Goal: Task Accomplishment & Management: Manage account settings

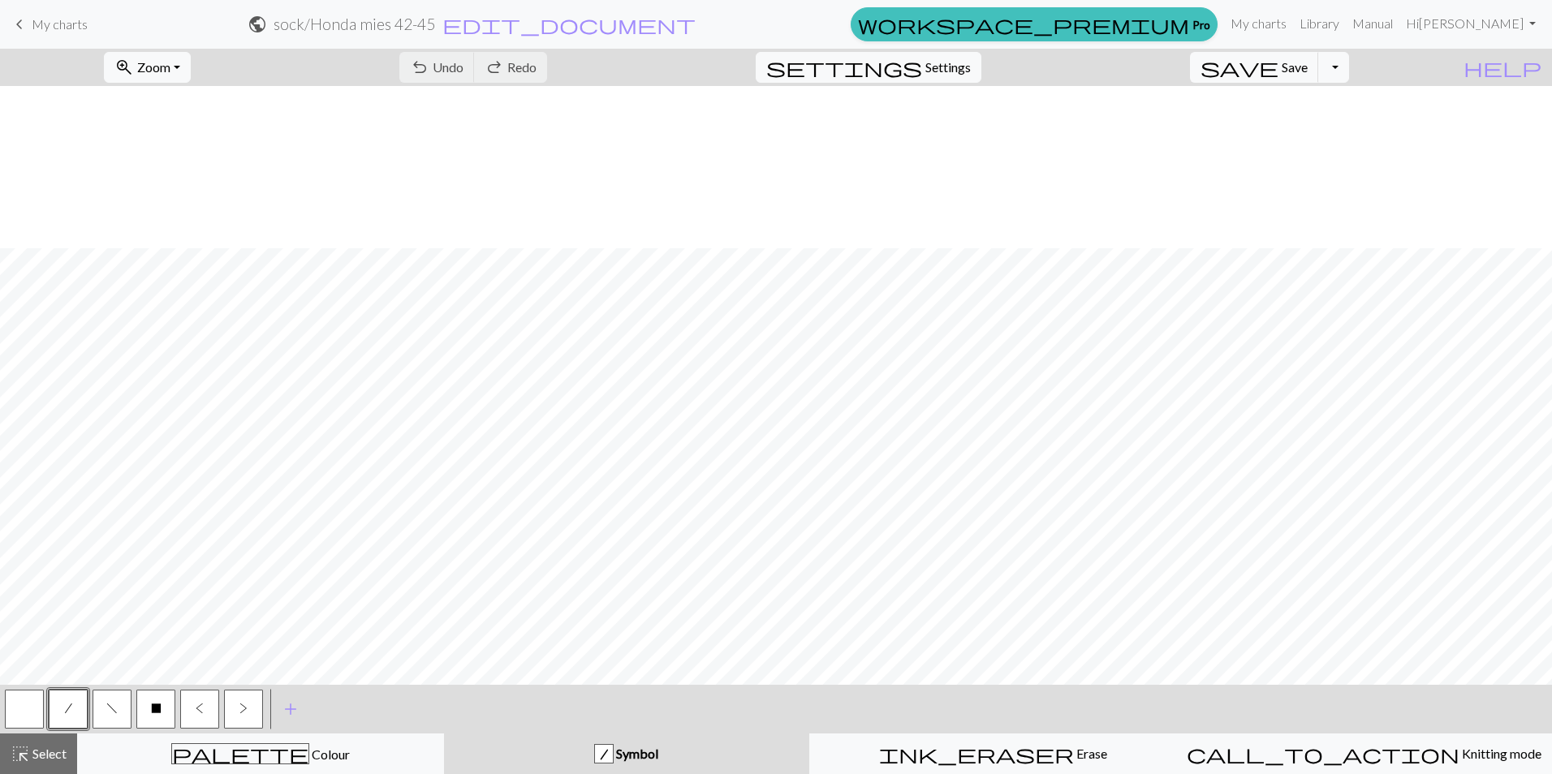
scroll to position [162, 0]
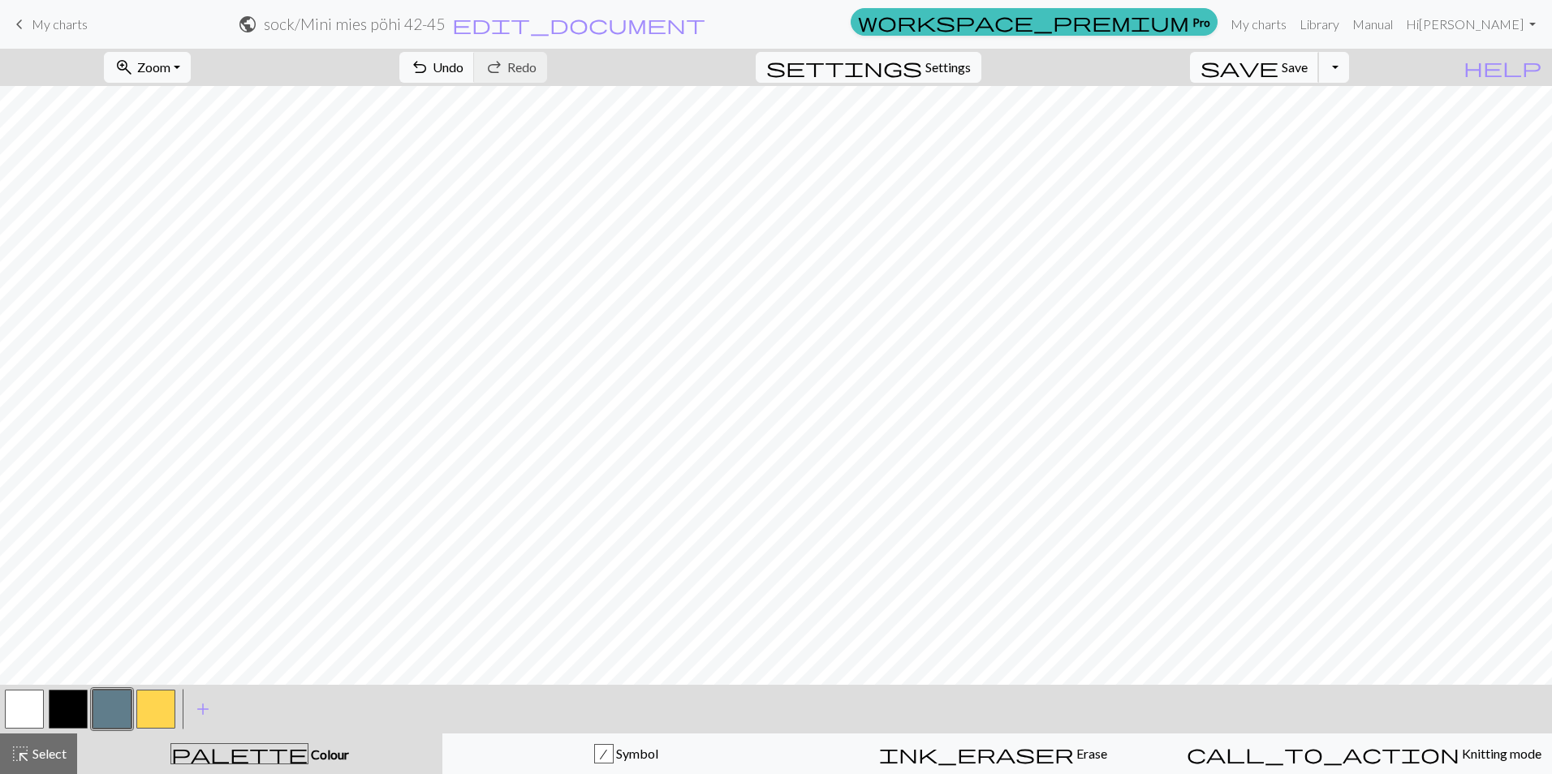
click at [1308, 62] on span "Save" at bounding box center [1295, 66] width 26 height 15
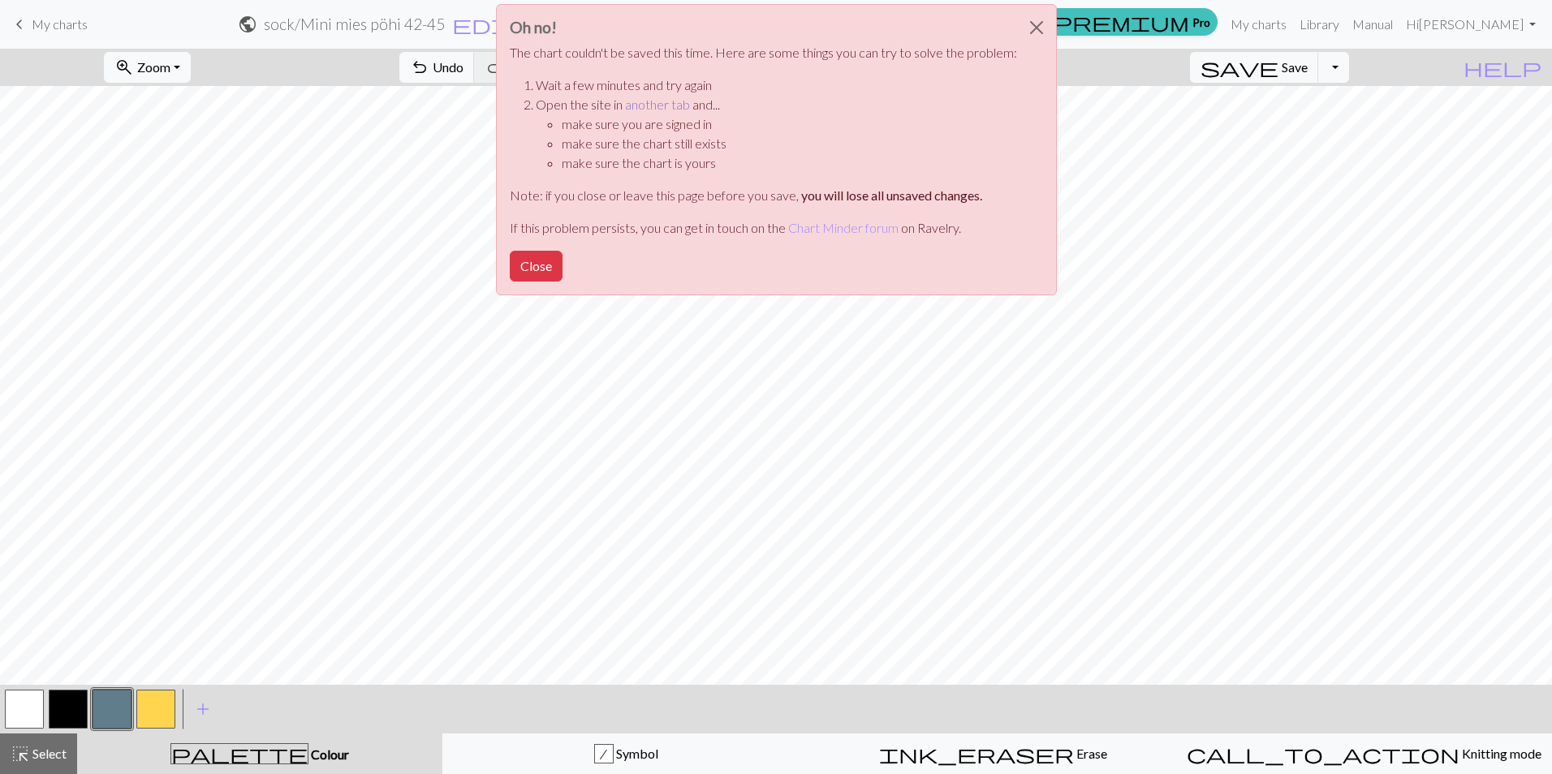
click at [663, 109] on link "another tab" at bounding box center [657, 104] width 65 height 15
click at [1037, 25] on button "Close" at bounding box center [1036, 27] width 39 height 45
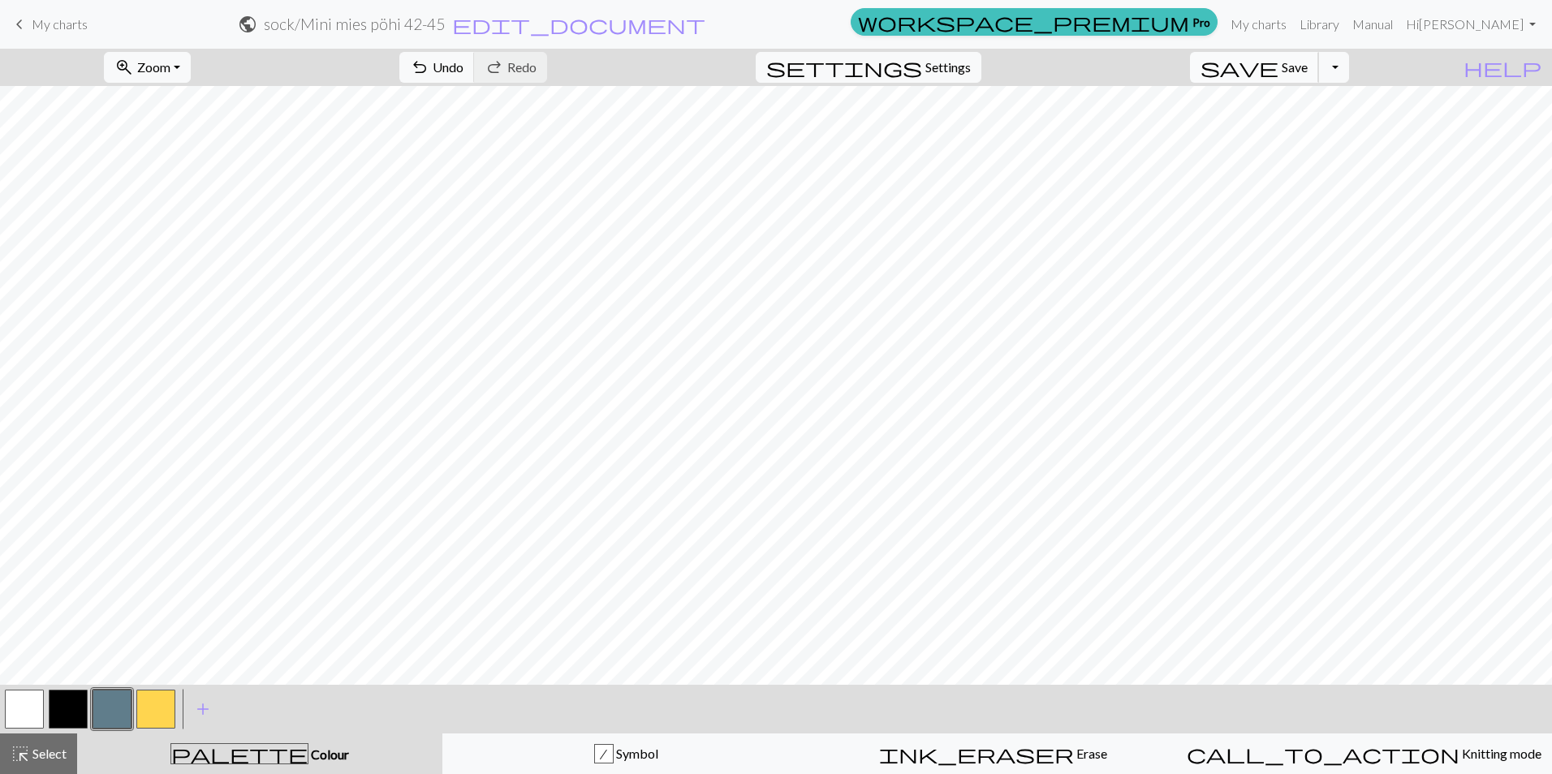
click at [1308, 71] on span "Save" at bounding box center [1295, 66] width 26 height 15
click at [35, 705] on button "button" at bounding box center [24, 709] width 39 height 39
drag, startPoint x: 101, startPoint y: 713, endPoint x: 110, endPoint y: 692, distance: 23.2
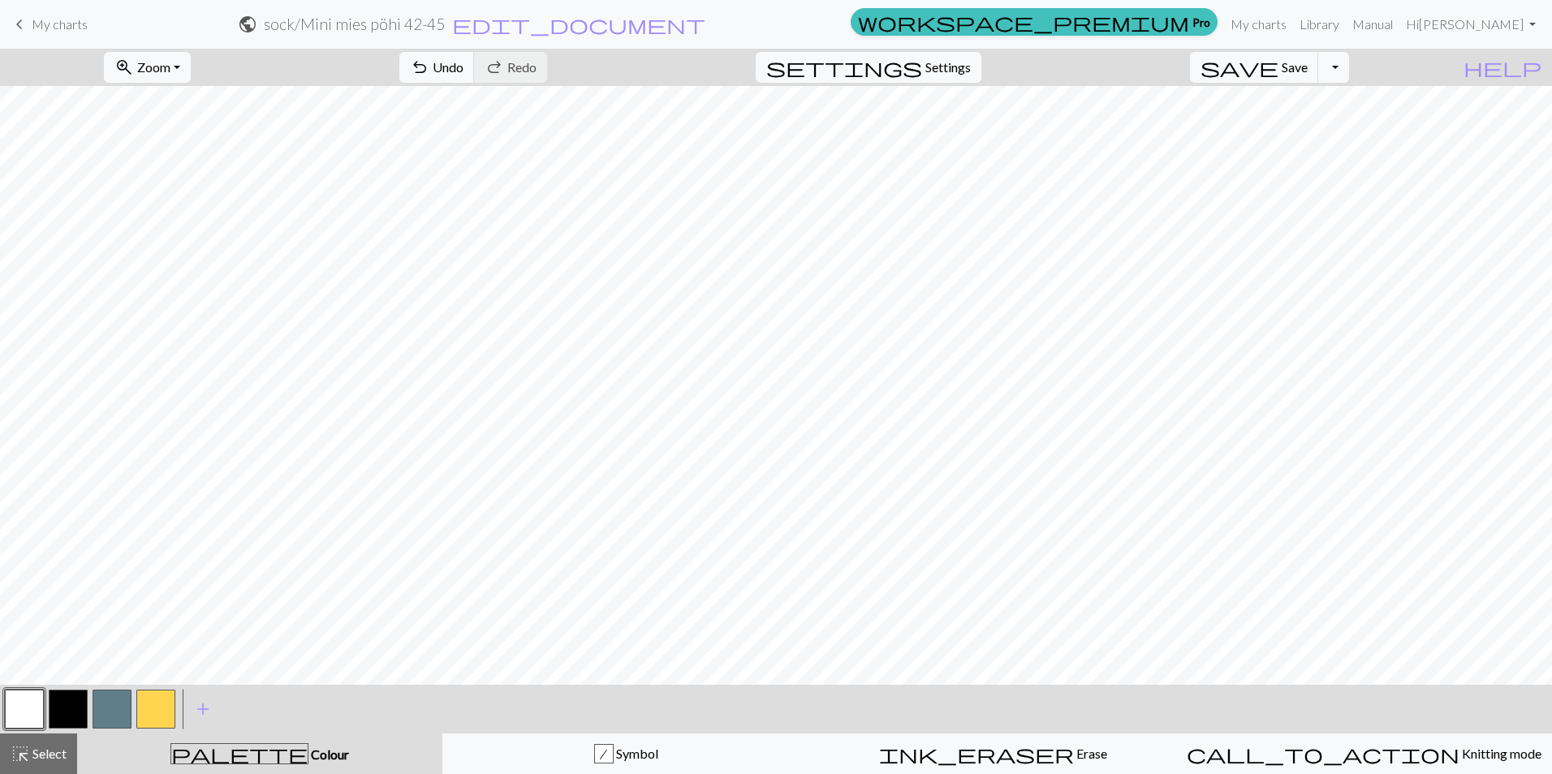
click at [101, 713] on button "button" at bounding box center [112, 709] width 39 height 39
click at [28, 704] on button "button" at bounding box center [24, 709] width 39 height 39
click at [111, 714] on button "button" at bounding box center [112, 709] width 39 height 39
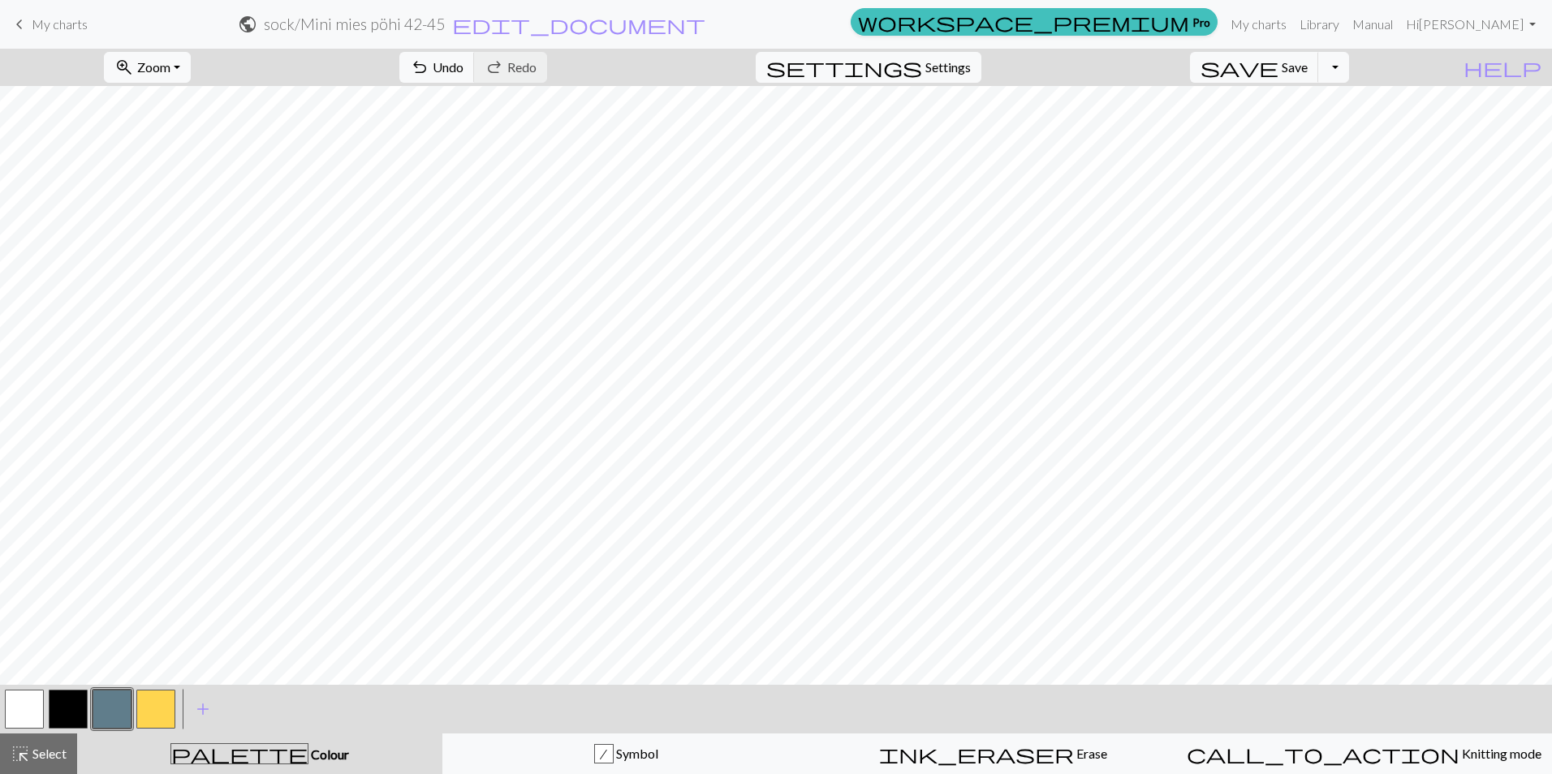
click at [30, 704] on button "button" at bounding box center [24, 709] width 39 height 39
drag, startPoint x: 106, startPoint y: 710, endPoint x: 140, endPoint y: 689, distance: 40.1
click at [106, 710] on button "button" at bounding box center [112, 709] width 39 height 39
click at [122, 705] on button "button" at bounding box center [112, 709] width 39 height 39
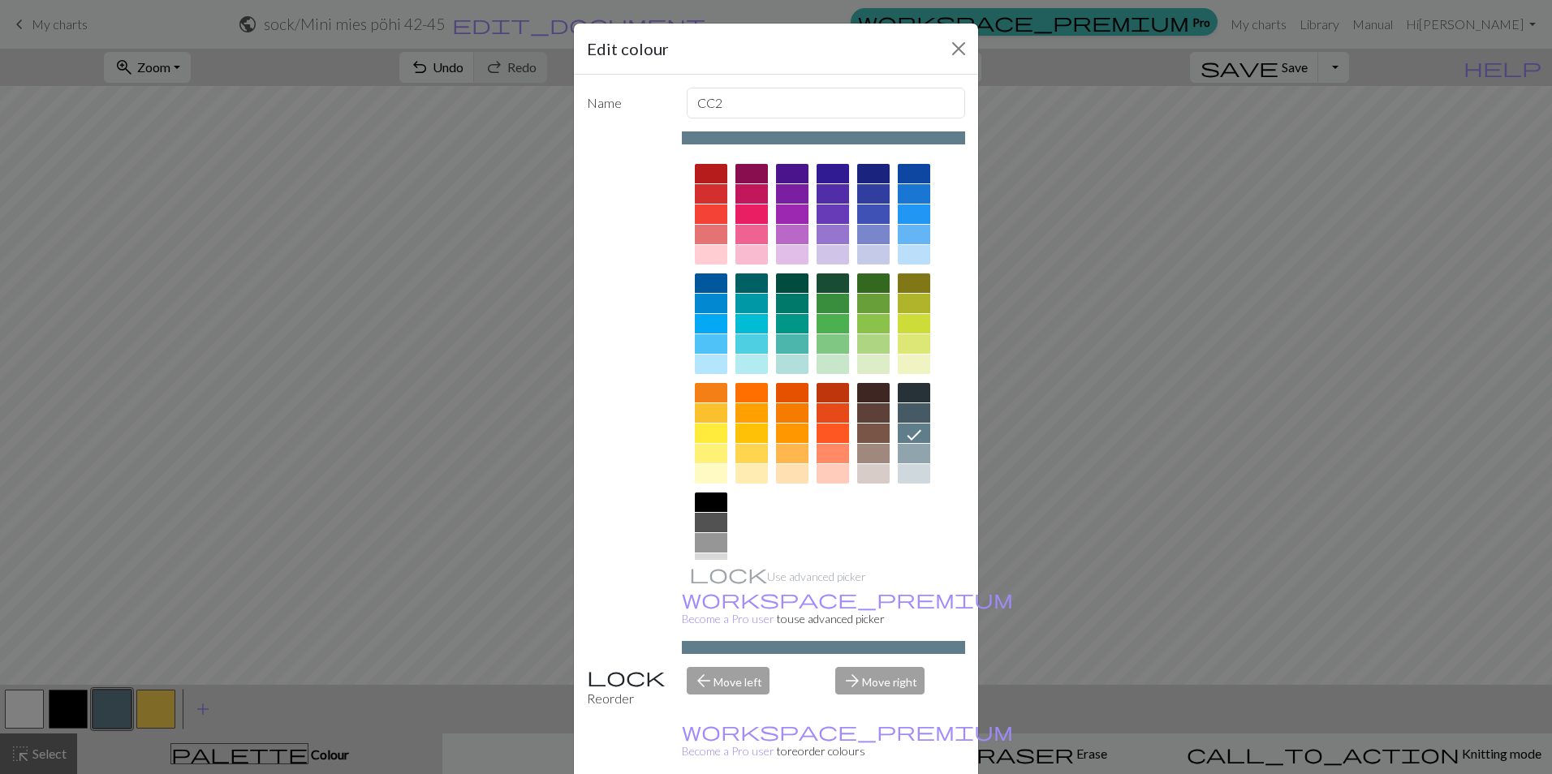
click at [376, 430] on div "Edit colour Name CC2 Use advanced picker workspace_premium Become a Pro user to…" at bounding box center [776, 387] width 1552 height 774
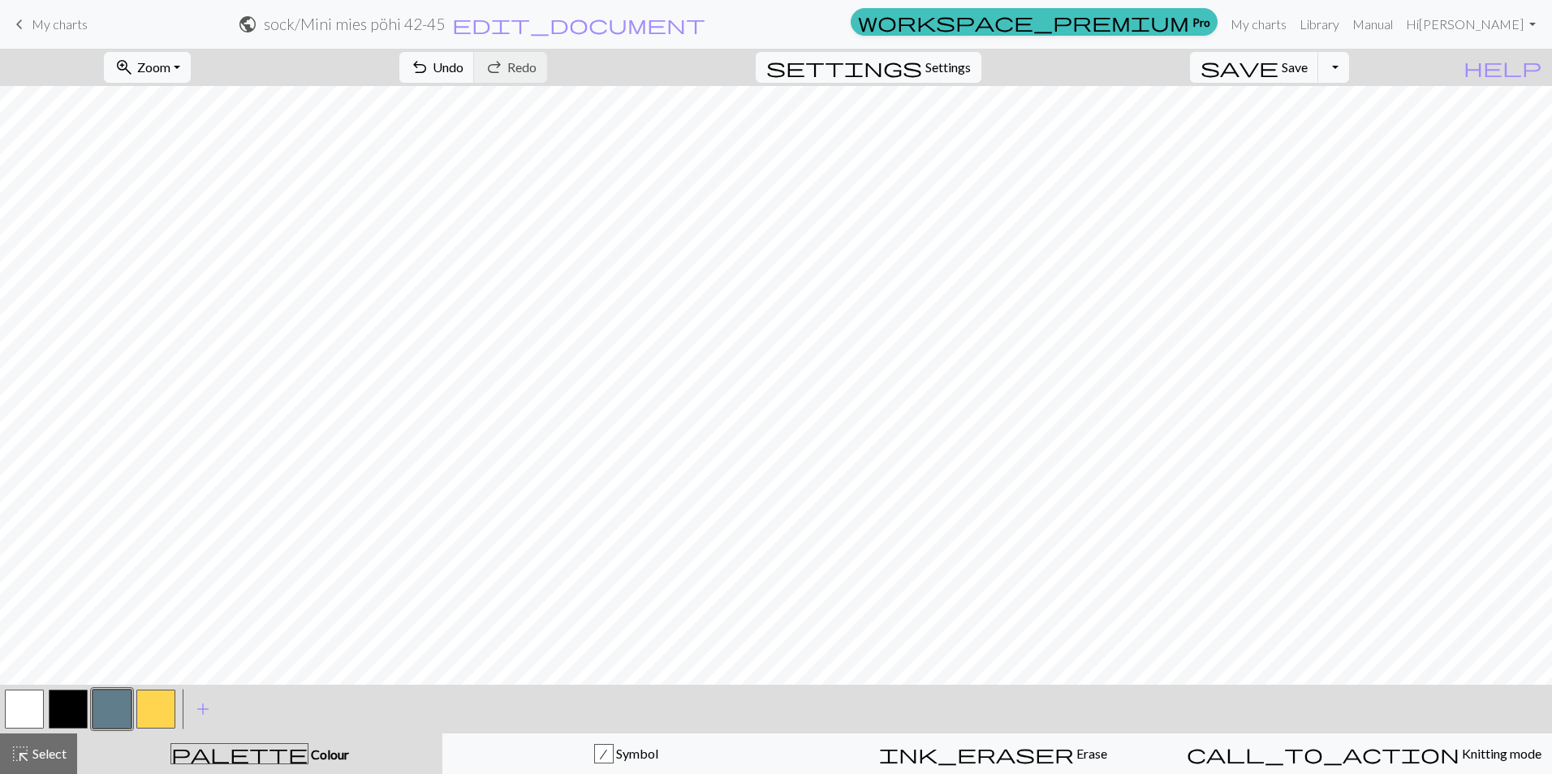
click at [39, 711] on button "button" at bounding box center [24, 709] width 39 height 39
drag, startPoint x: 113, startPoint y: 704, endPoint x: 129, endPoint y: 688, distance: 22.4
click at [113, 704] on button "button" at bounding box center [112, 709] width 39 height 39
drag, startPoint x: 39, startPoint y: 709, endPoint x: 106, endPoint y: 673, distance: 76.3
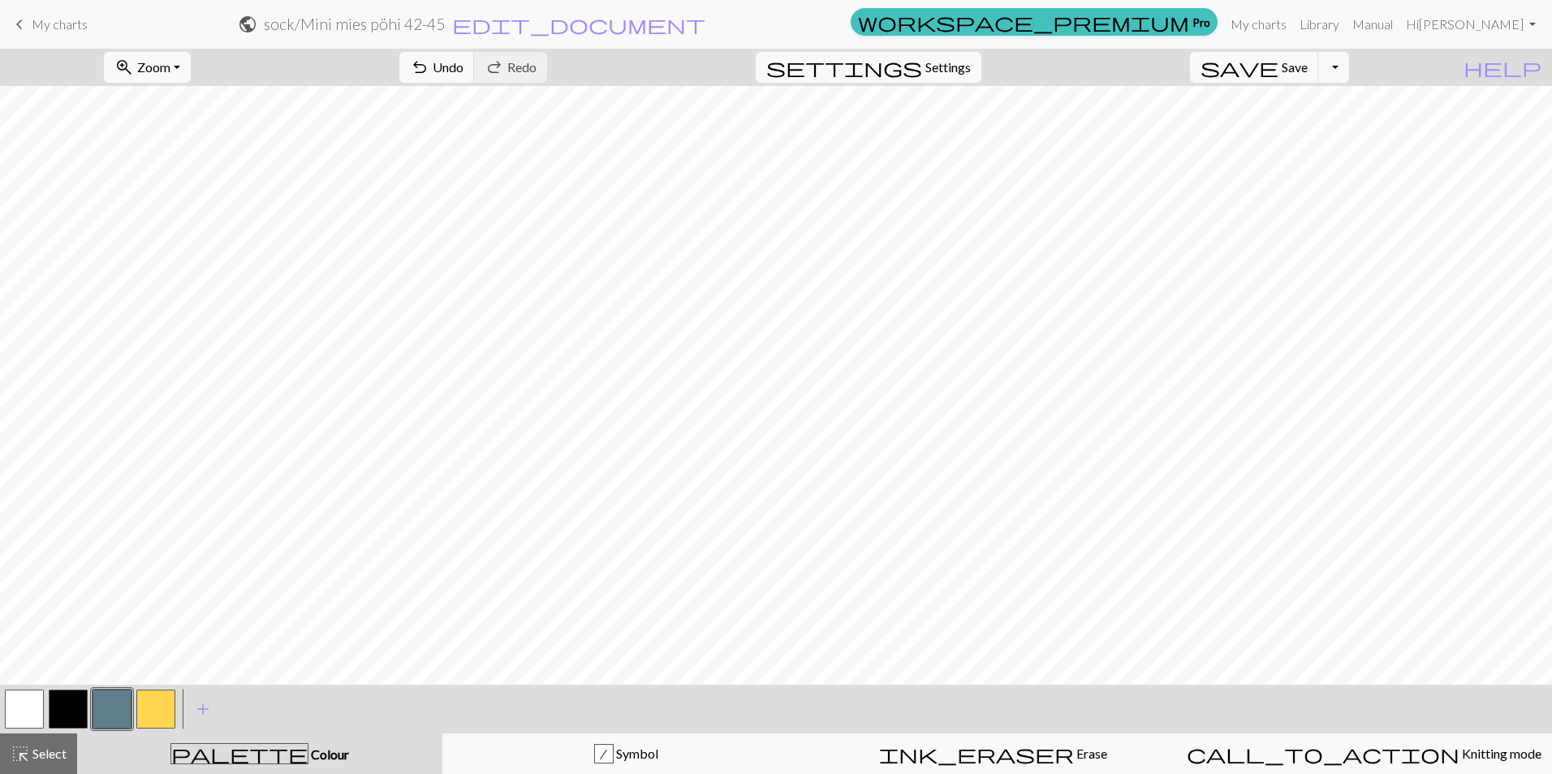
click at [40, 709] on button "button" at bounding box center [24, 709] width 39 height 39
drag, startPoint x: 127, startPoint y: 701, endPoint x: 139, endPoint y: 687, distance: 18.4
click at [127, 701] on button "button" at bounding box center [112, 709] width 39 height 39
click at [21, 703] on button "button" at bounding box center [24, 709] width 39 height 39
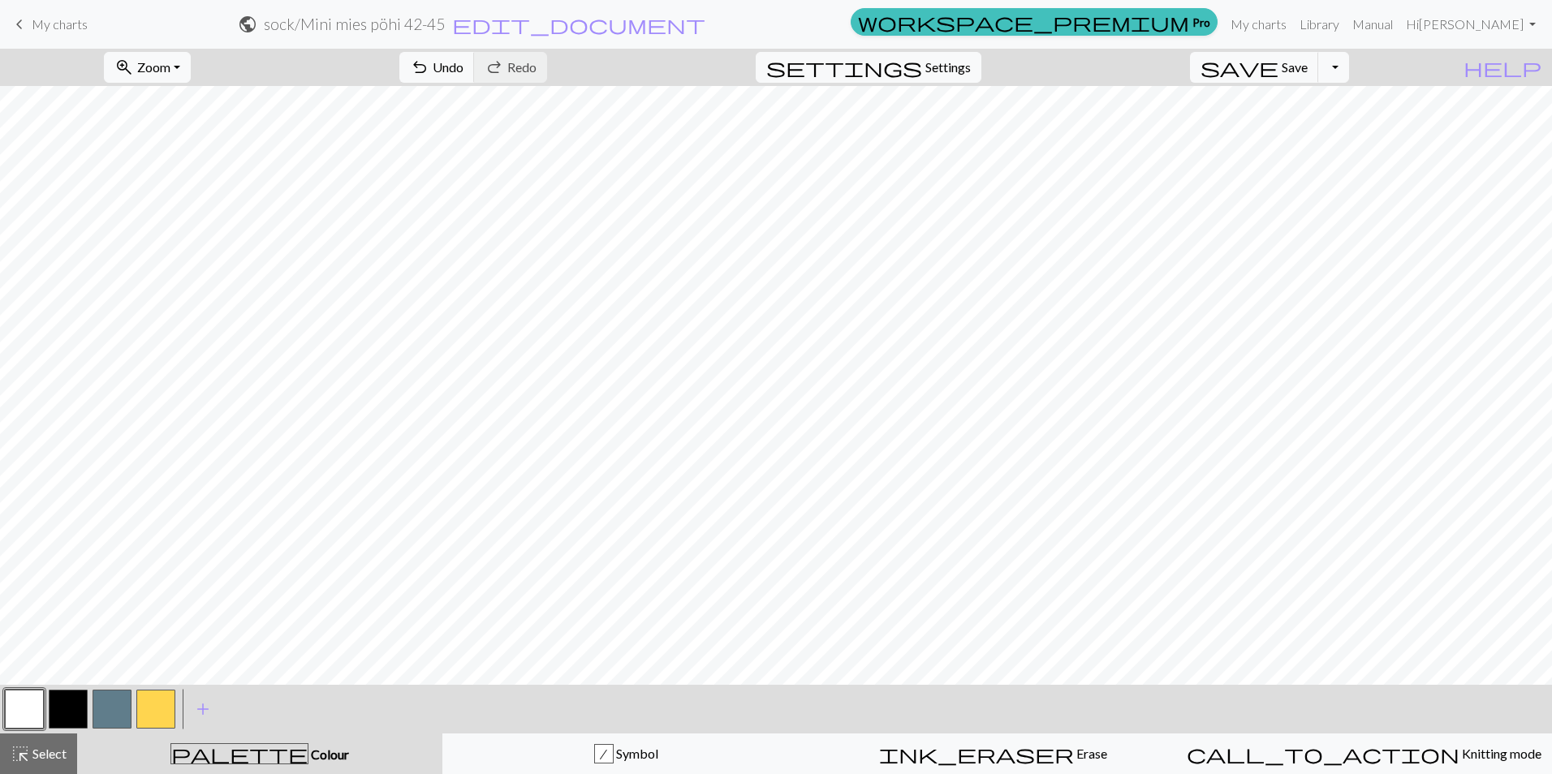
click at [111, 709] on button "button" at bounding box center [112, 709] width 39 height 39
click at [25, 708] on button "button" at bounding box center [24, 709] width 39 height 39
click at [119, 704] on button "button" at bounding box center [112, 709] width 39 height 39
click at [34, 714] on button "button" at bounding box center [24, 709] width 39 height 39
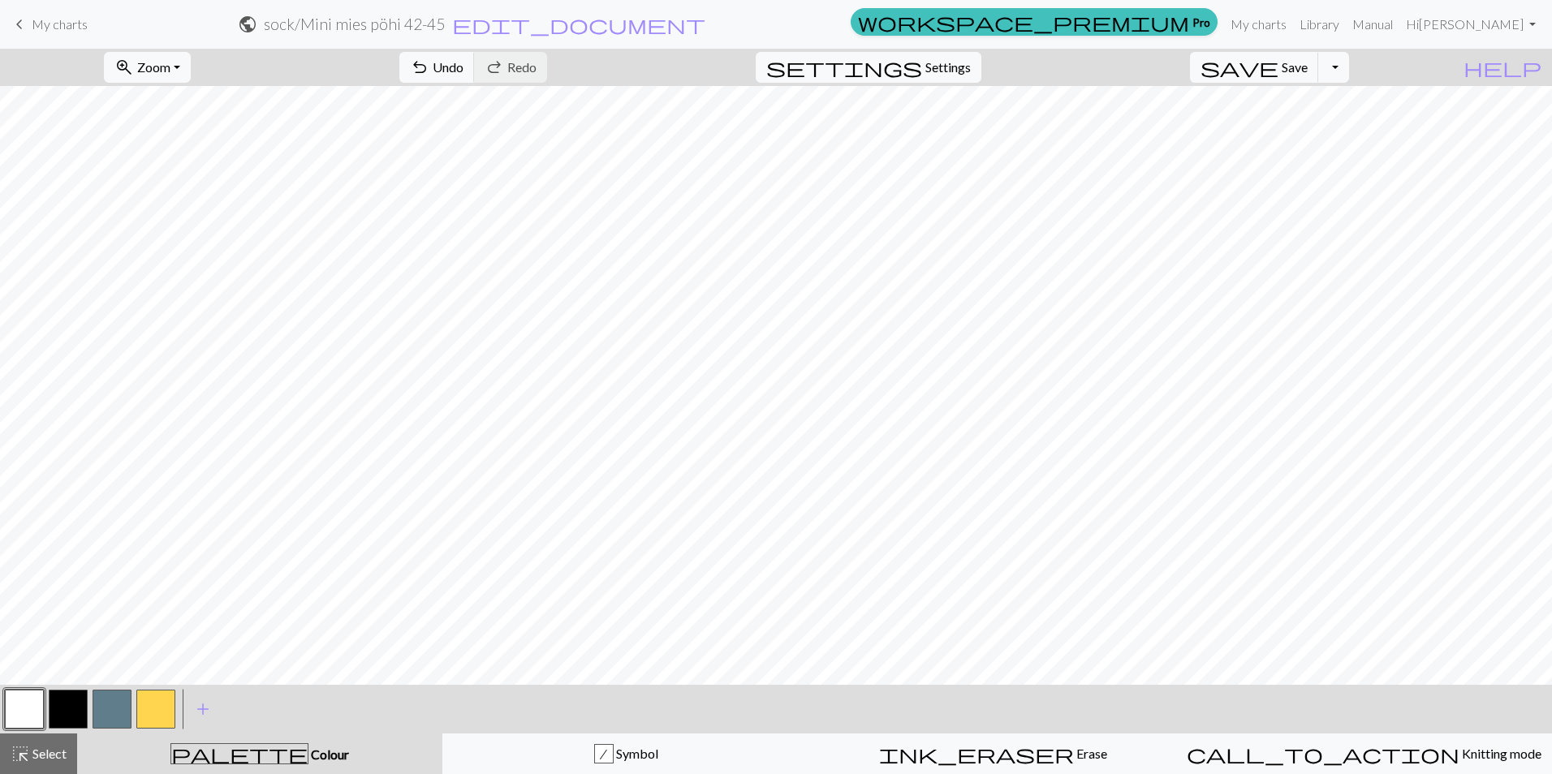
click at [95, 716] on button "button" at bounding box center [112, 709] width 39 height 39
drag, startPoint x: 22, startPoint y: 710, endPoint x: 30, endPoint y: 709, distance: 8.2
click at [22, 710] on button "button" at bounding box center [24, 709] width 39 height 39
click at [110, 723] on button "button" at bounding box center [112, 709] width 39 height 39
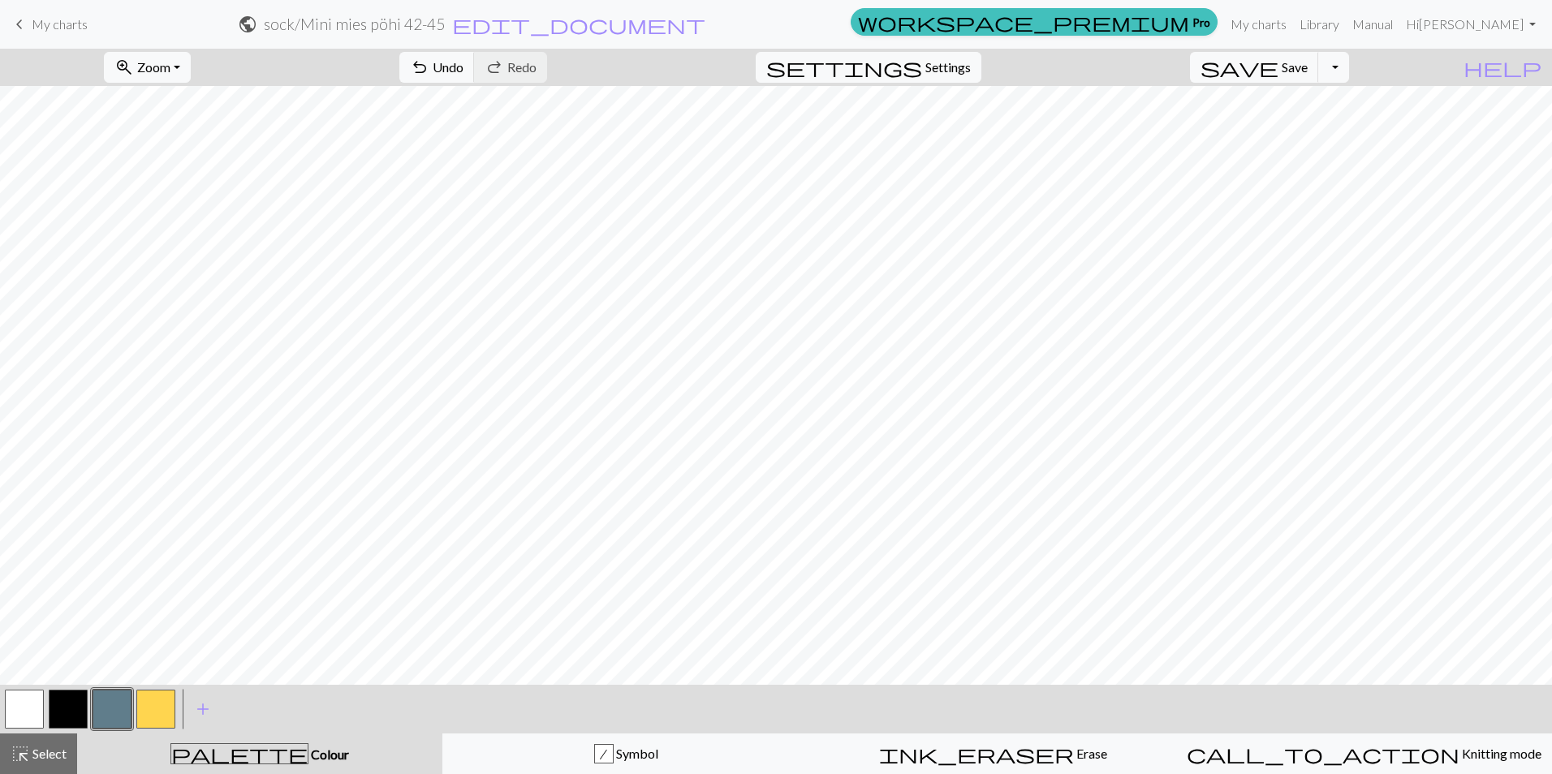
click at [32, 709] on button "button" at bounding box center [24, 709] width 39 height 39
click at [105, 708] on button "button" at bounding box center [112, 709] width 39 height 39
click at [38, 707] on button "button" at bounding box center [24, 709] width 39 height 39
click at [113, 700] on button "button" at bounding box center [112, 709] width 39 height 39
drag, startPoint x: 38, startPoint y: 714, endPoint x: 43, endPoint y: 689, distance: 25.6
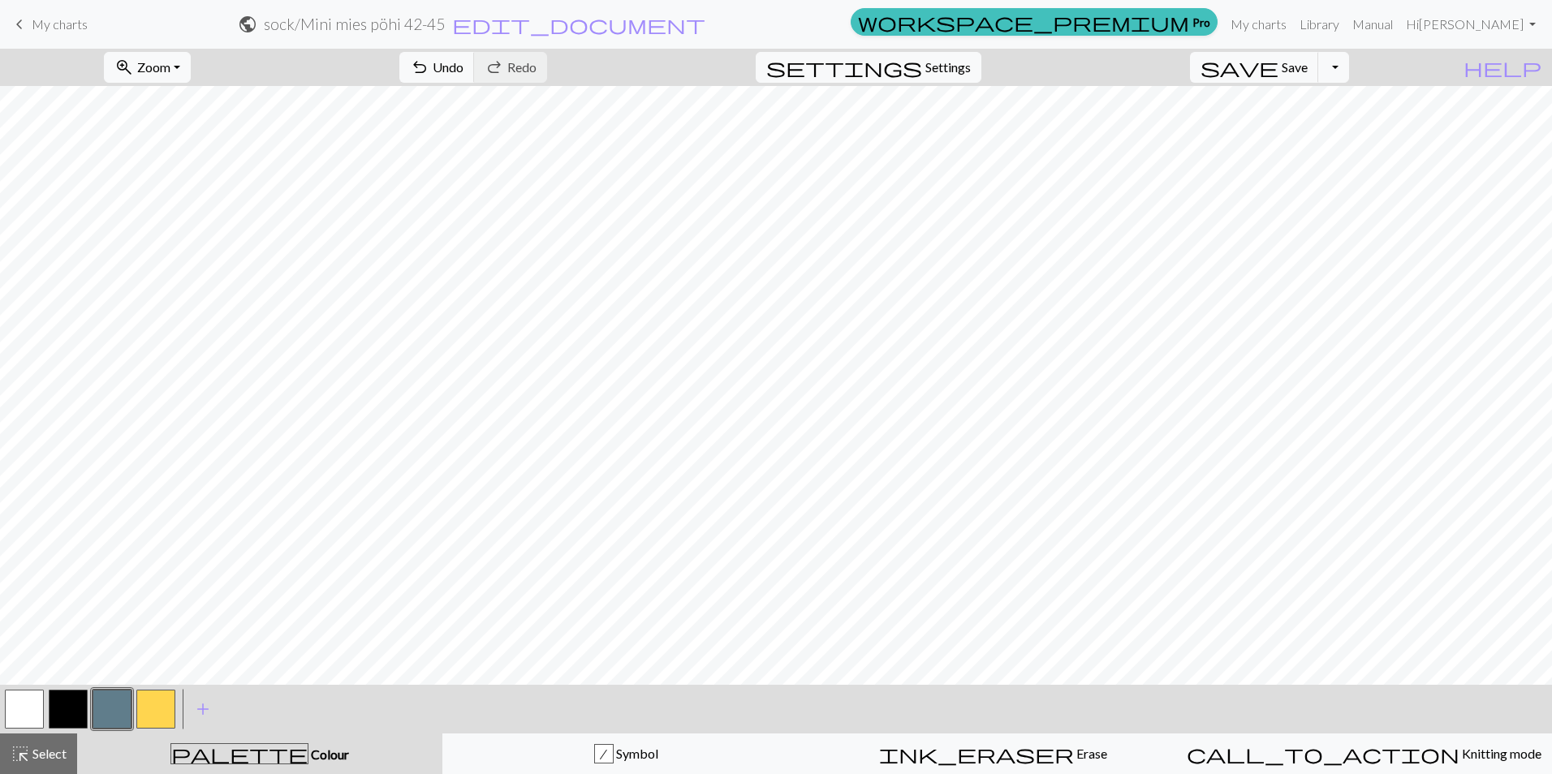
click at [38, 714] on button "button" at bounding box center [24, 709] width 39 height 39
click at [120, 722] on button "button" at bounding box center [112, 709] width 39 height 39
click at [1305, 69] on button "save Save Save" at bounding box center [1254, 67] width 129 height 31
click at [191, 72] on button "zoom_in Zoom Zoom" at bounding box center [147, 67] width 87 height 31
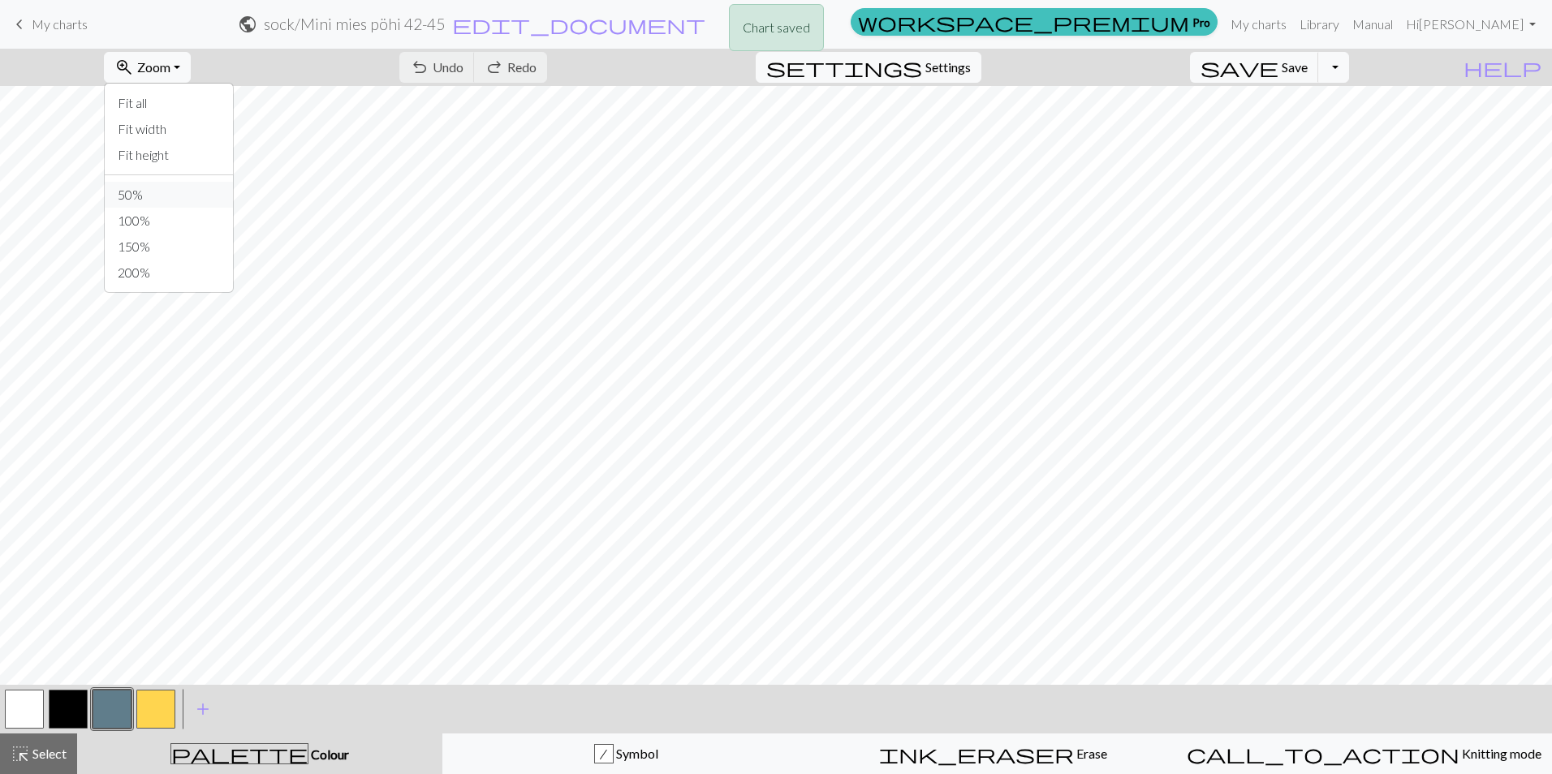
click at [175, 193] on button "50%" at bounding box center [169, 195] width 128 height 26
click at [191, 71] on button "zoom_in Zoom Zoom" at bounding box center [147, 67] width 87 height 31
click at [178, 217] on button "100%" at bounding box center [169, 221] width 128 height 26
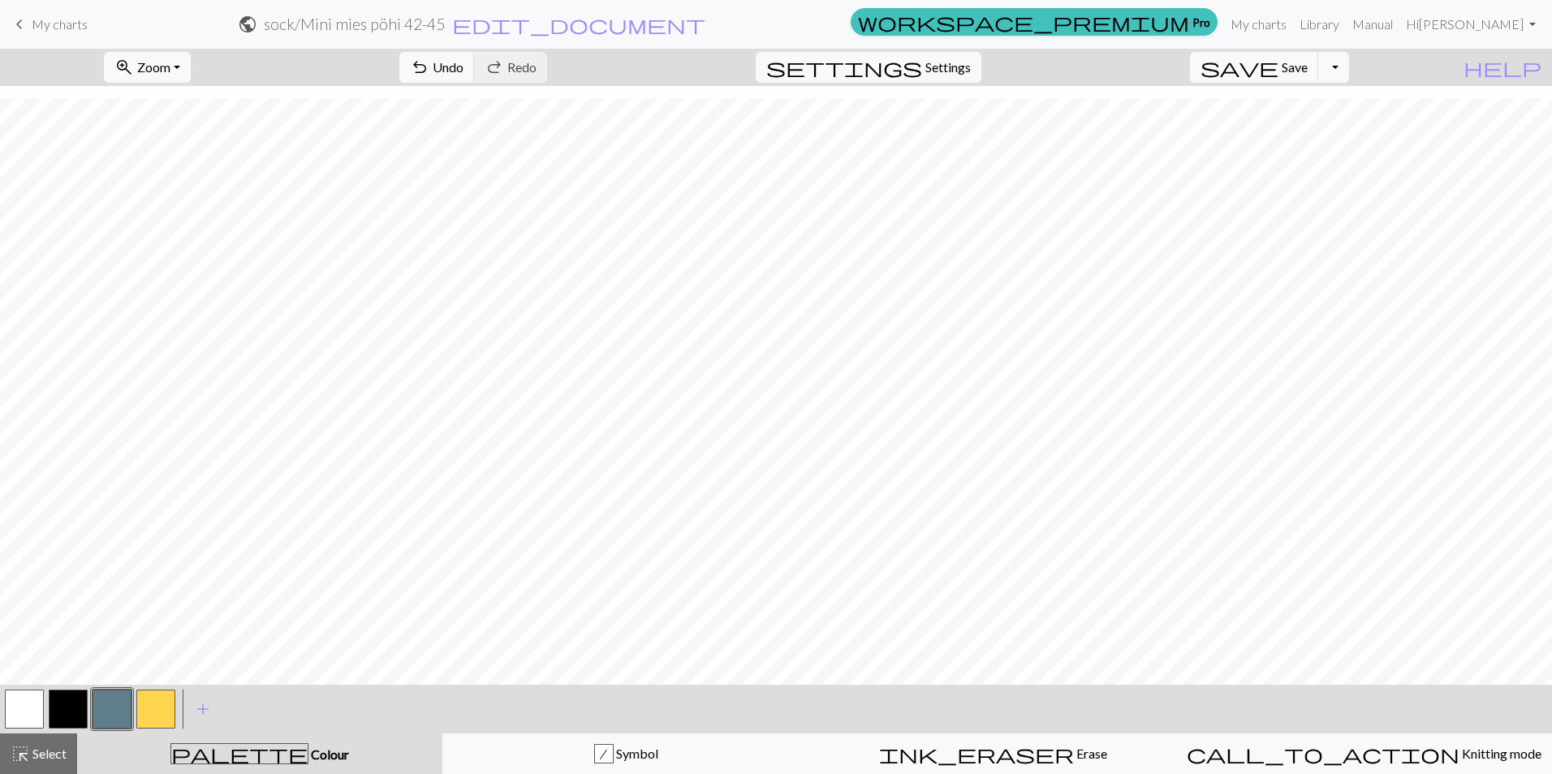
click at [33, 713] on button "button" at bounding box center [24, 709] width 39 height 39
click at [101, 707] on button "button" at bounding box center [112, 709] width 39 height 39
click at [1306, 69] on button "save Save Save" at bounding box center [1254, 67] width 129 height 31
click at [106, 711] on button "button" at bounding box center [112, 709] width 39 height 39
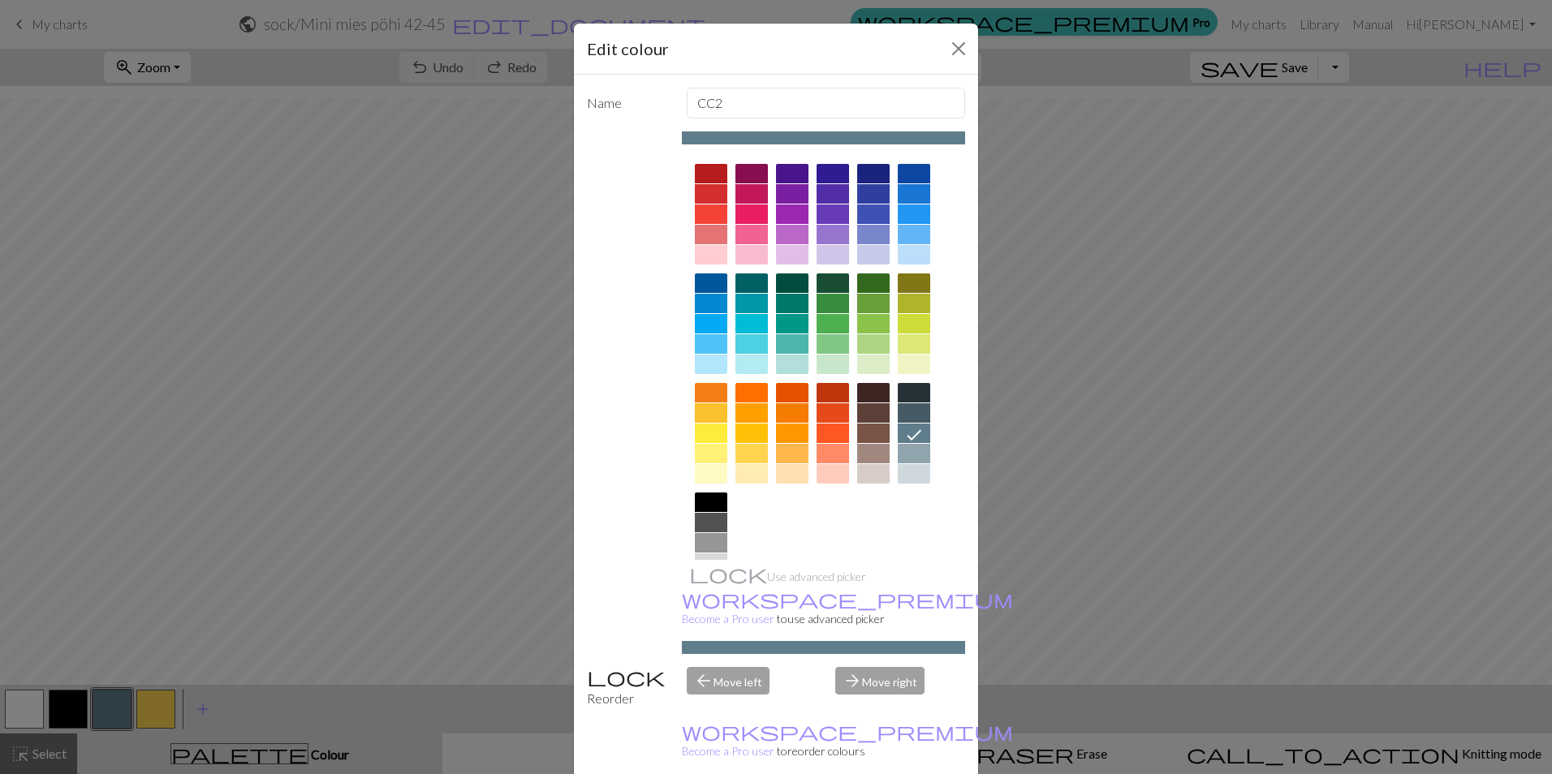
click at [385, 605] on div "Edit colour Name CC2 Use advanced picker workspace_premium Become a Pro user to…" at bounding box center [776, 387] width 1552 height 774
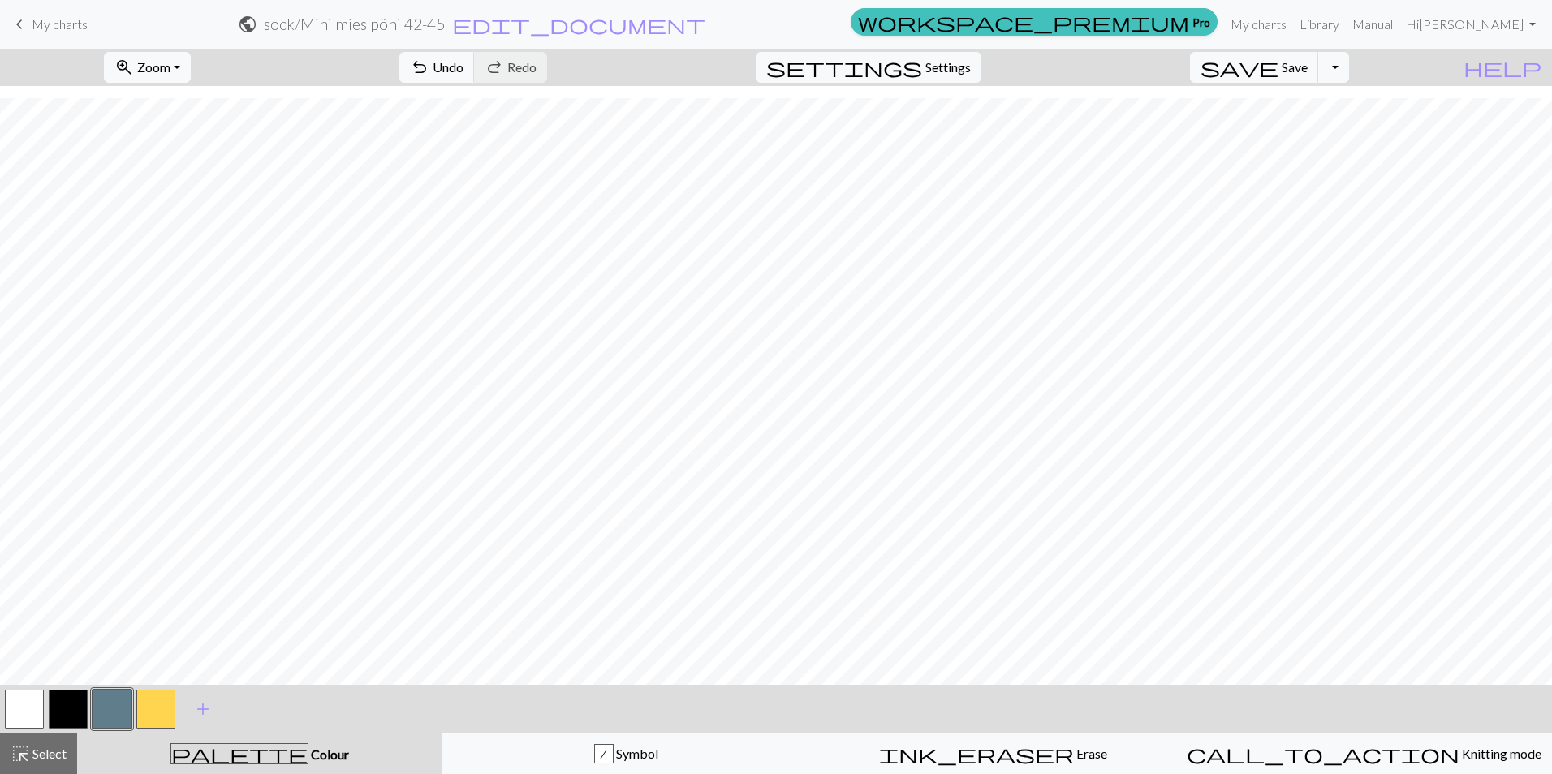
drag, startPoint x: 29, startPoint y: 721, endPoint x: 122, endPoint y: 704, distance: 94.1
click at [29, 721] on button "button" at bounding box center [24, 709] width 39 height 39
click at [1319, 77] on button "save Save Save" at bounding box center [1254, 67] width 129 height 31
drag, startPoint x: 209, startPoint y: 63, endPoint x: 215, endPoint y: 80, distance: 17.5
click at [209, 63] on div "Chart saved" at bounding box center [776, 32] width 1552 height 64
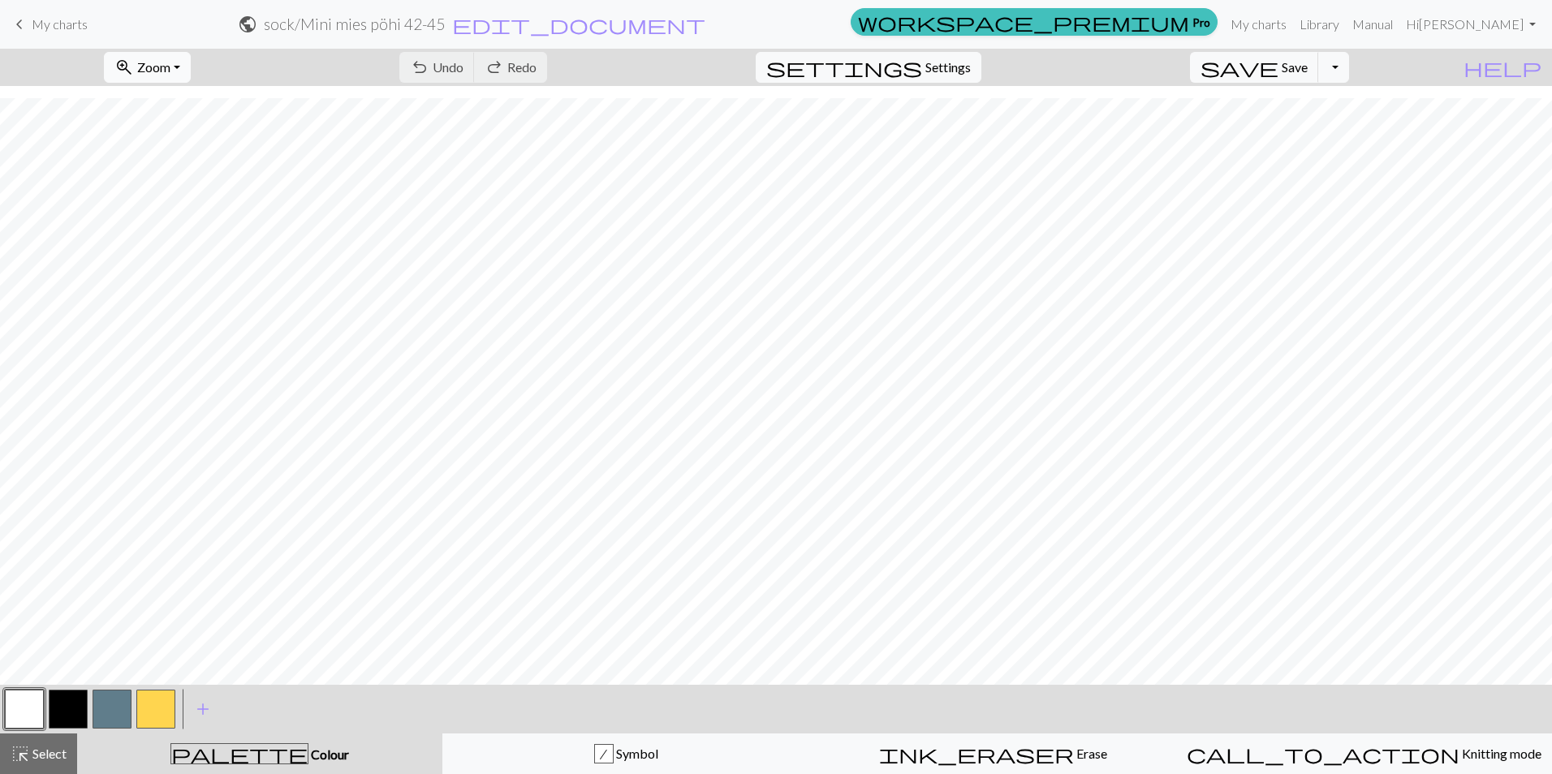
click at [191, 67] on button "zoom_in Zoom Zoom" at bounding box center [147, 67] width 87 height 31
click at [180, 194] on button "50%" at bounding box center [169, 195] width 128 height 26
click at [1349, 71] on button "Toggle Dropdown" at bounding box center [1333, 67] width 31 height 31
click at [1333, 110] on button "file_copy Save a copy" at bounding box center [1215, 103] width 268 height 26
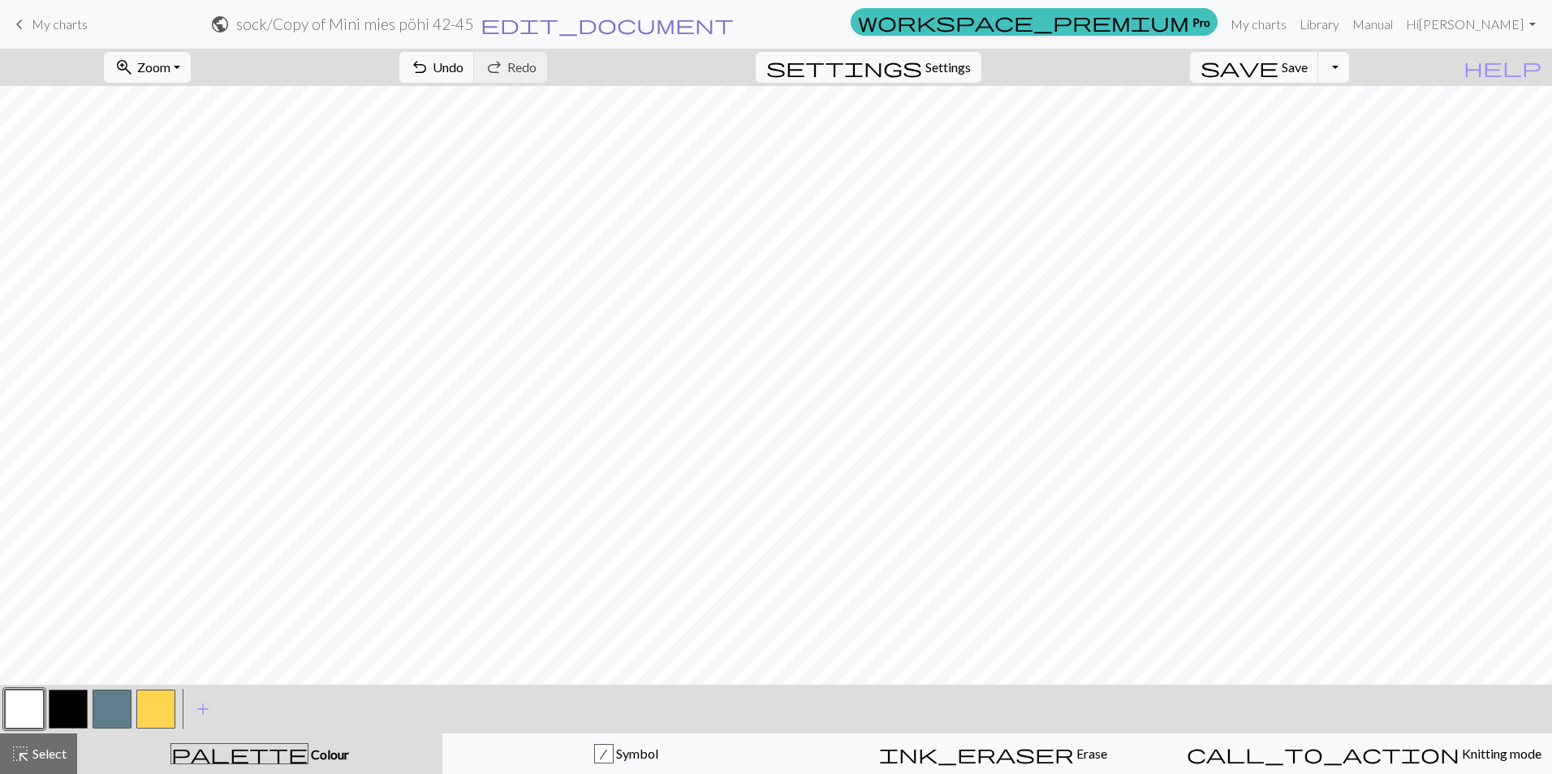
click at [734, 26] on span "edit_document" at bounding box center [607, 24] width 253 height 23
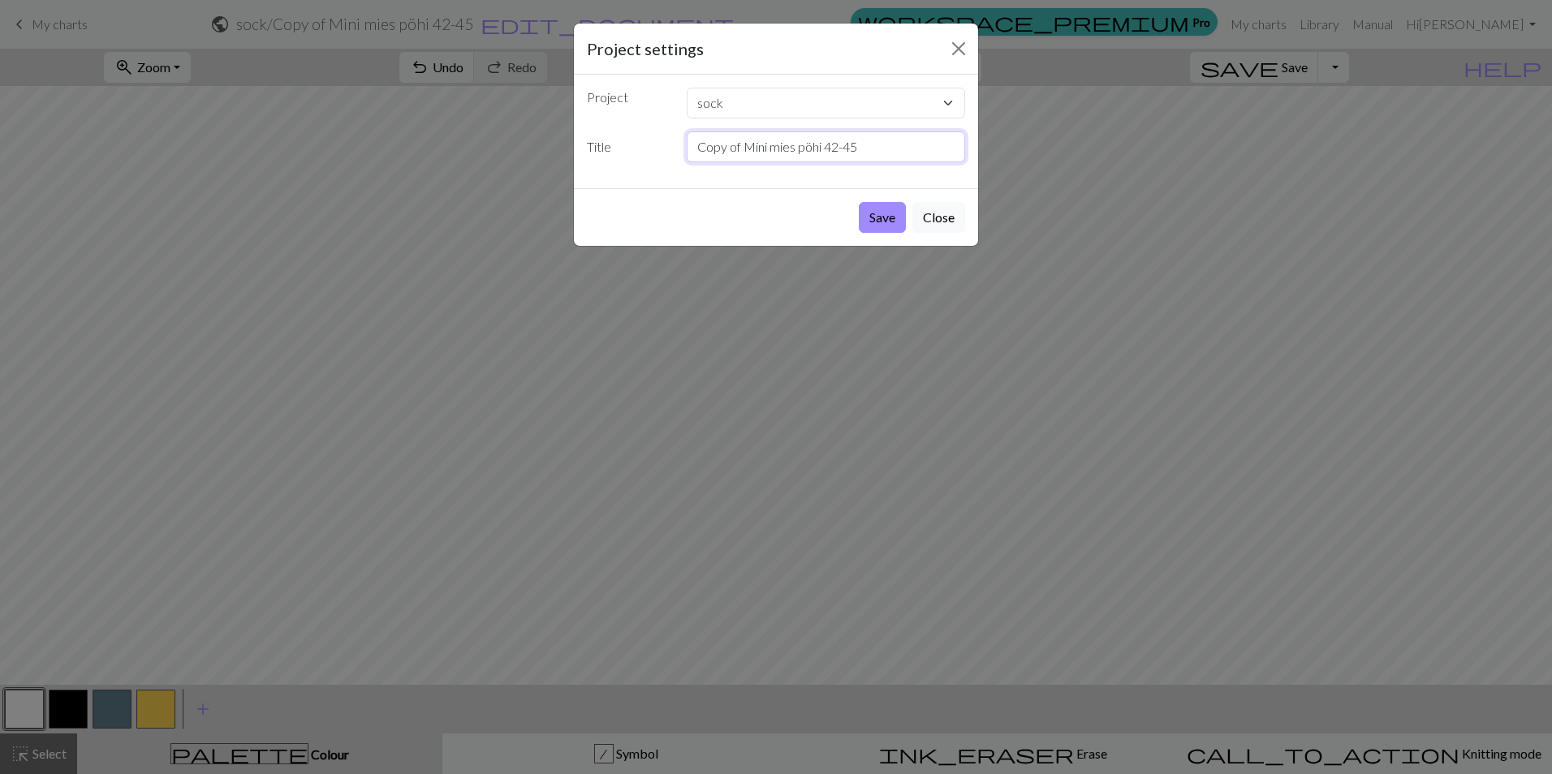
drag, startPoint x: 743, startPoint y: 149, endPoint x: 662, endPoint y: 147, distance: 81.2
click at [671, 151] on div "Title Copy of Mini mies pöhi 42-45" at bounding box center [776, 147] width 398 height 31
click at [750, 152] on input "Mini mies pöhi 42-45" at bounding box center [826, 147] width 279 height 31
click at [820, 145] on input "Mini mies tumma pöhi 42-45" at bounding box center [826, 147] width 279 height 31
type input "Mini mies tumma pohja +4 42-45"
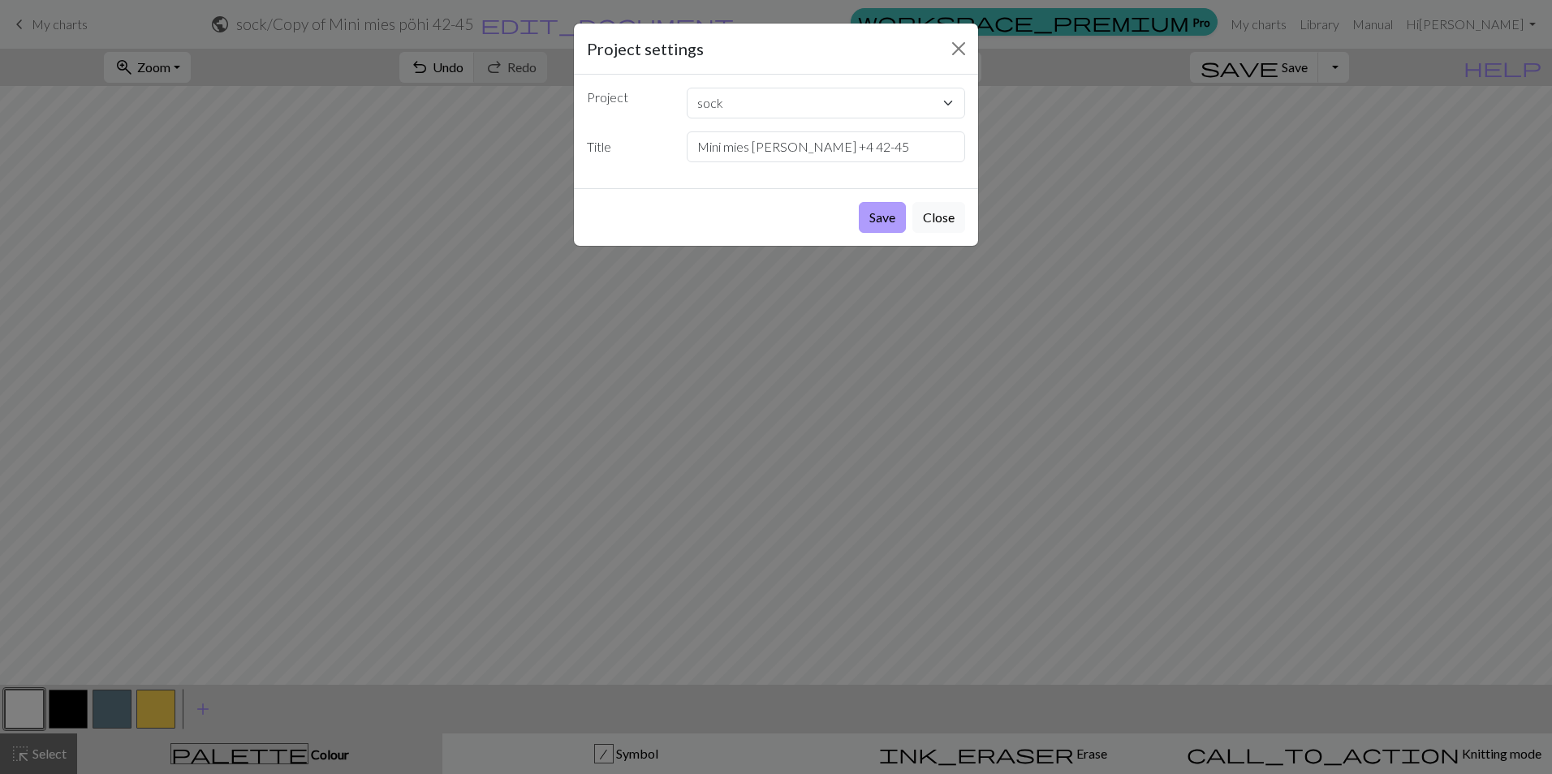
click at [887, 214] on button "Save" at bounding box center [882, 217] width 47 height 31
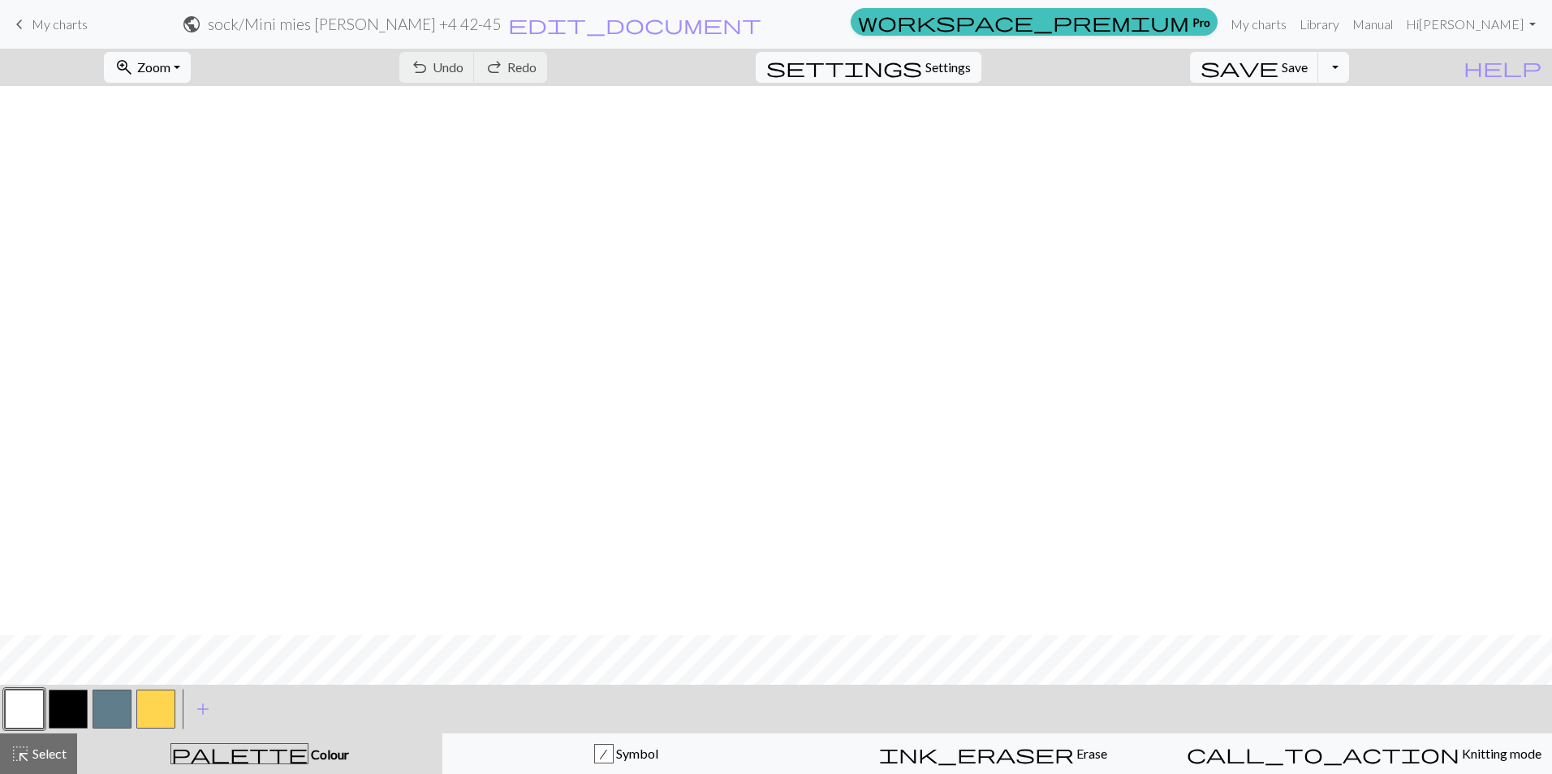
scroll to position [550, 0]
click at [191, 71] on button "zoom_in Zoom Zoom" at bounding box center [147, 67] width 87 height 31
click at [188, 217] on button "100%" at bounding box center [169, 221] width 128 height 26
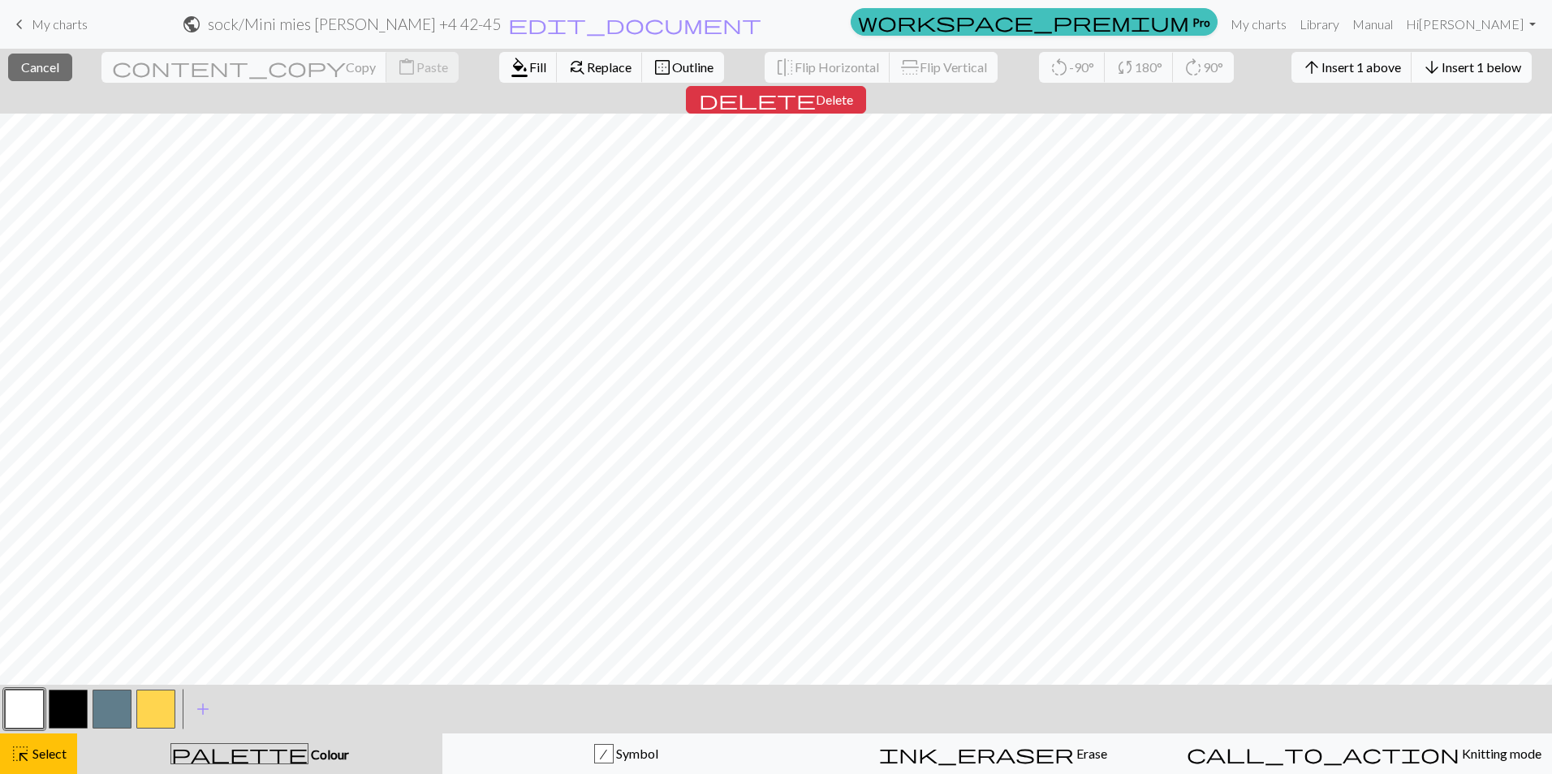
click at [1442, 67] on span "Insert 1 below" at bounding box center [1482, 66] width 80 height 15
click at [1442, 62] on span "Insert 1 below" at bounding box center [1482, 66] width 80 height 15
click at [1442, 63] on span "Insert 1 below" at bounding box center [1482, 66] width 80 height 15
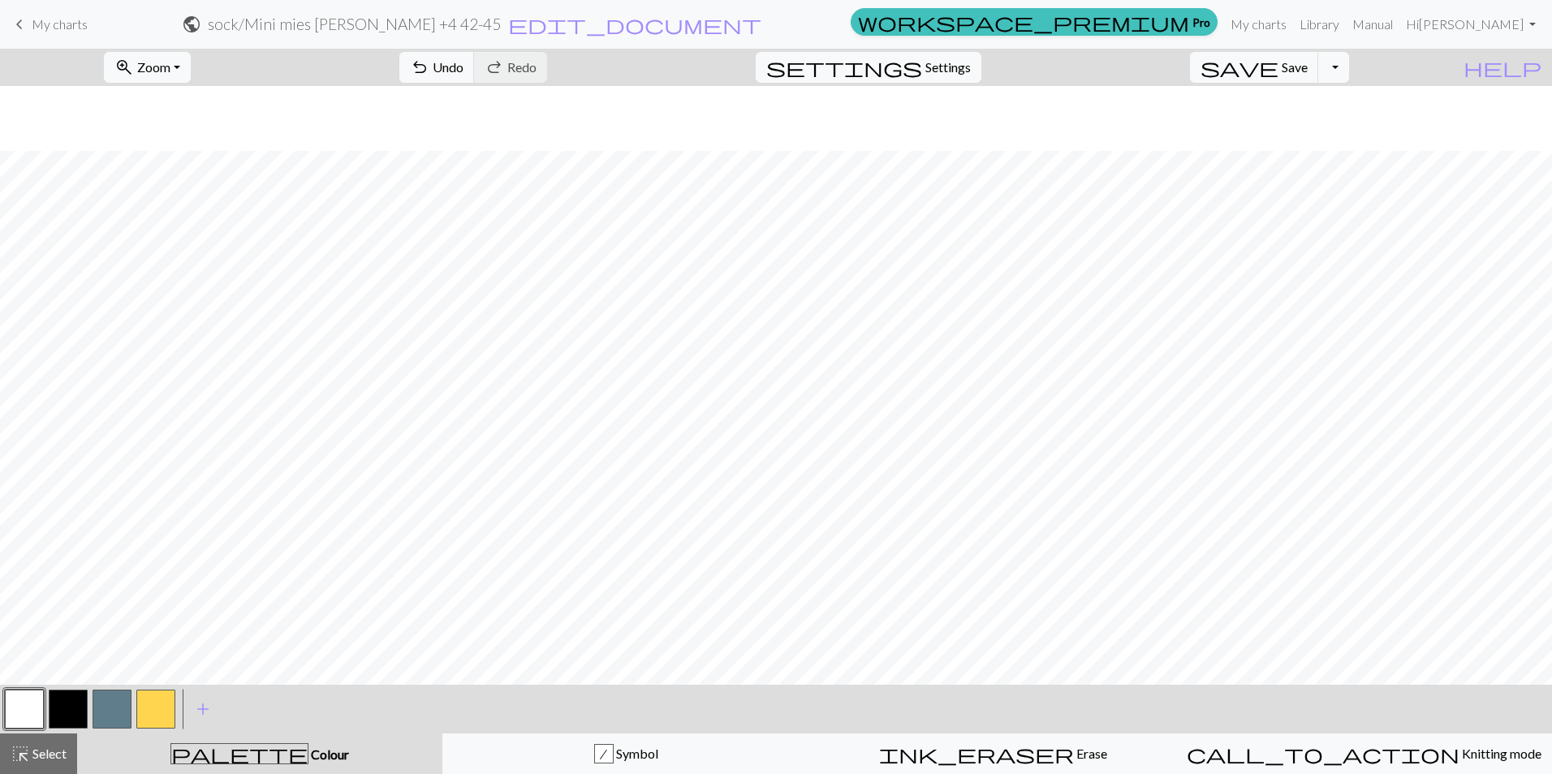
scroll to position [1711, 0]
drag, startPoint x: 961, startPoint y: 754, endPoint x: 847, endPoint y: 741, distance: 115.2
click at [961, 754] on div "ink_eraser Erase Erase" at bounding box center [993, 753] width 346 height 19
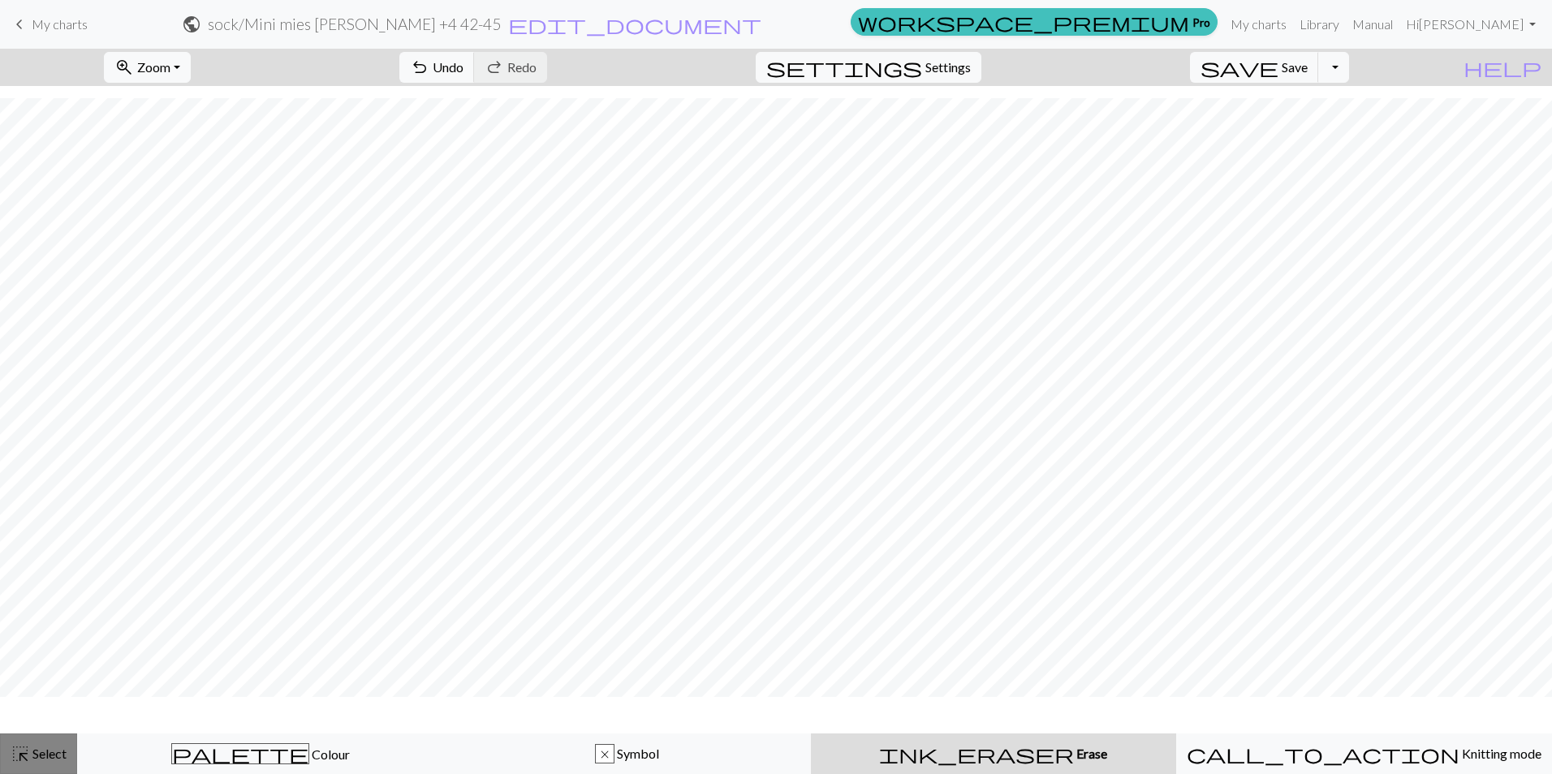
scroll to position [1662, 0]
click at [24, 758] on span "highlight_alt" at bounding box center [20, 754] width 19 height 23
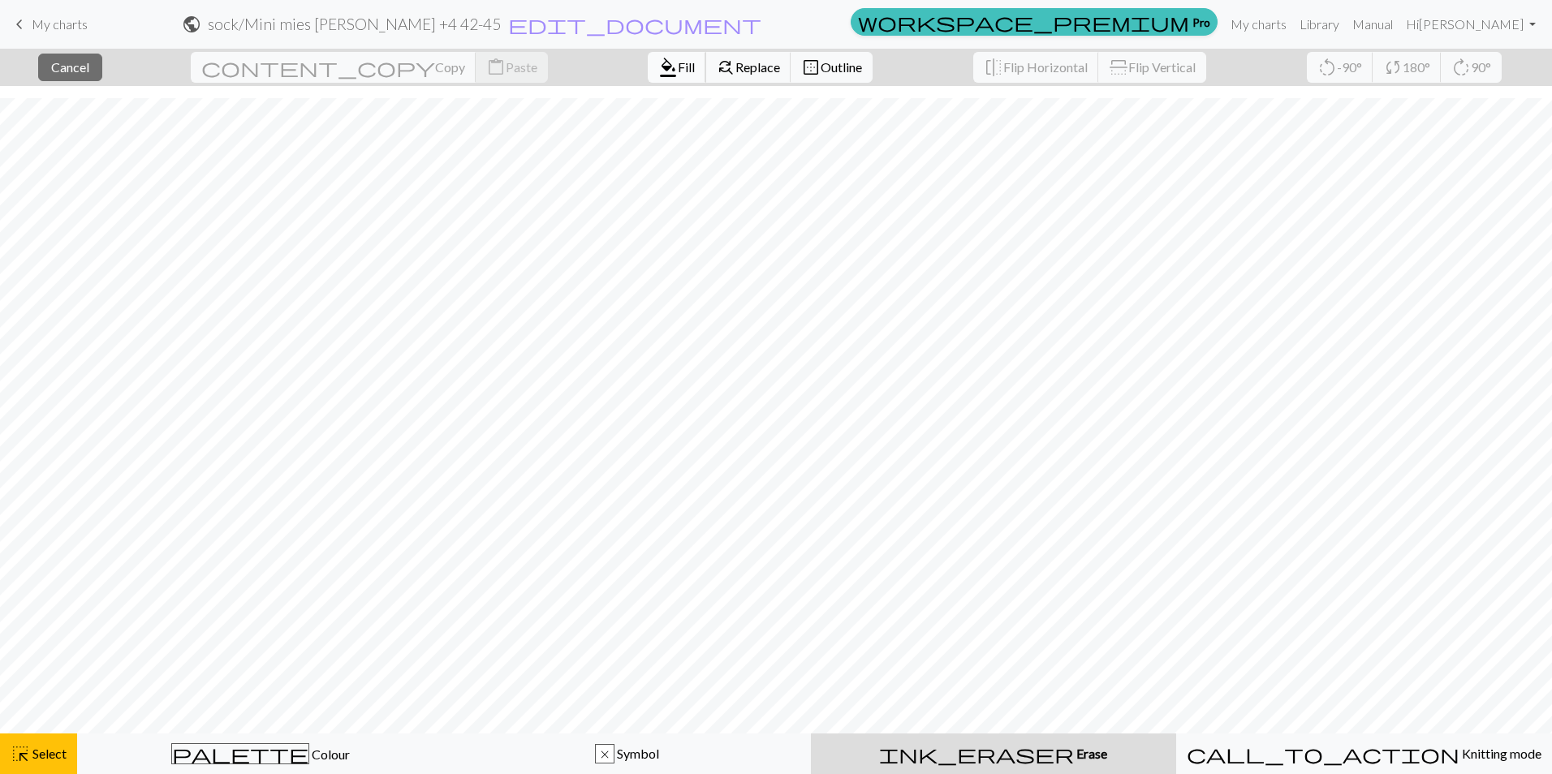
click at [678, 67] on span "Fill" at bounding box center [686, 66] width 17 height 15
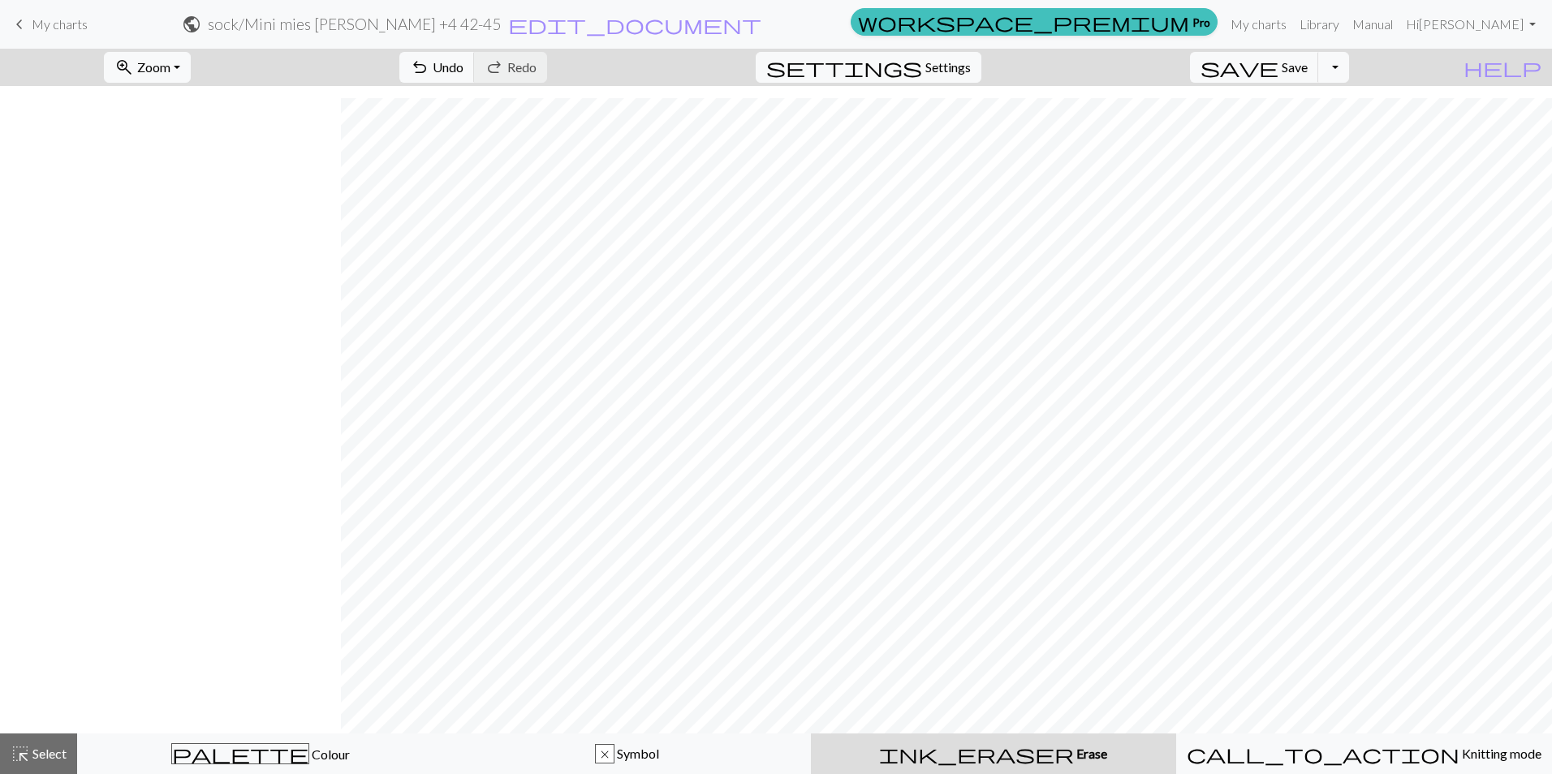
scroll to position [1662, 341]
drag, startPoint x: 37, startPoint y: 755, endPoint x: 122, endPoint y: 736, distance: 87.3
click at [37, 755] on span "Select" at bounding box center [48, 753] width 37 height 15
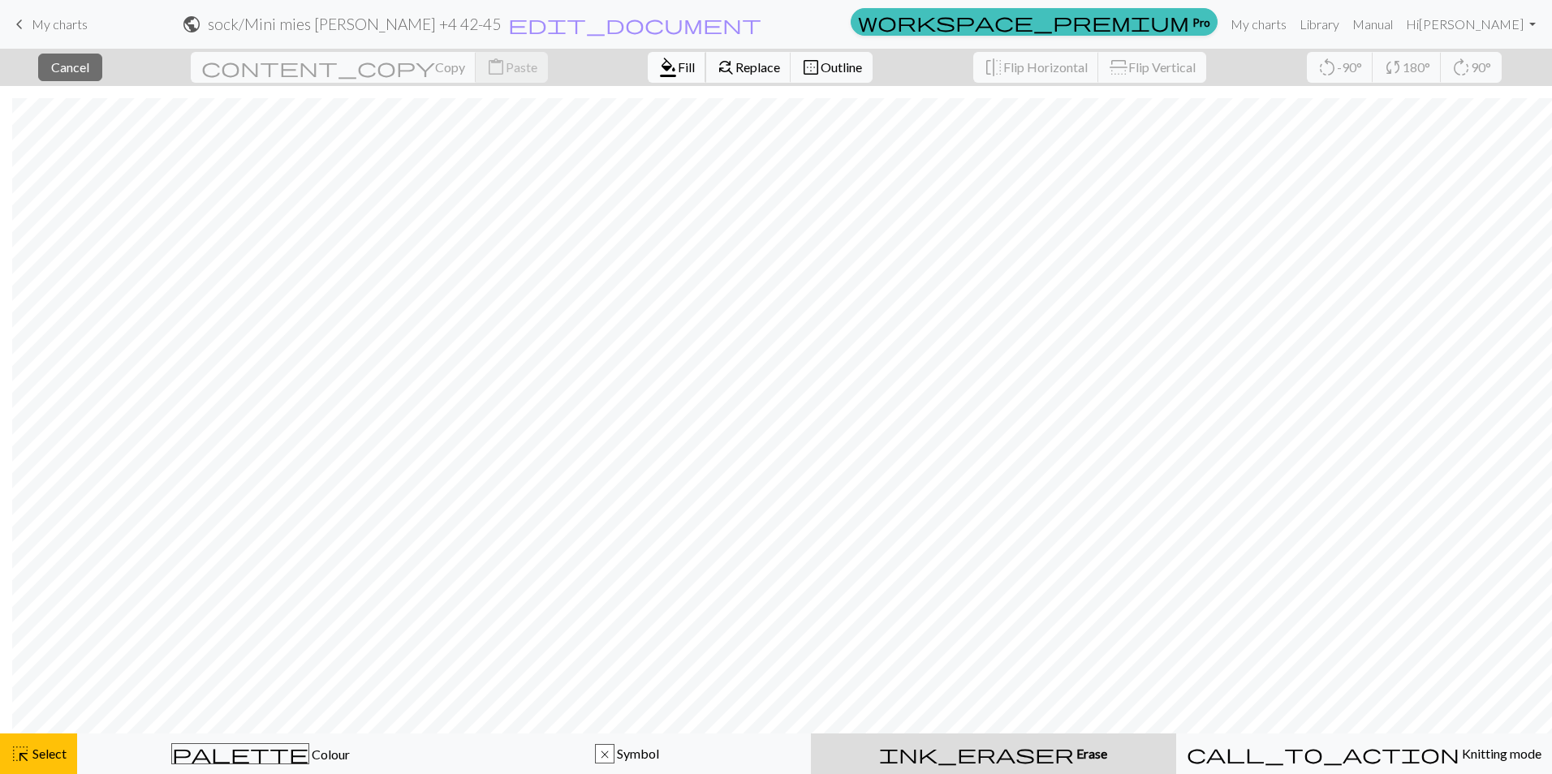
click at [678, 72] on span "Fill" at bounding box center [686, 66] width 17 height 15
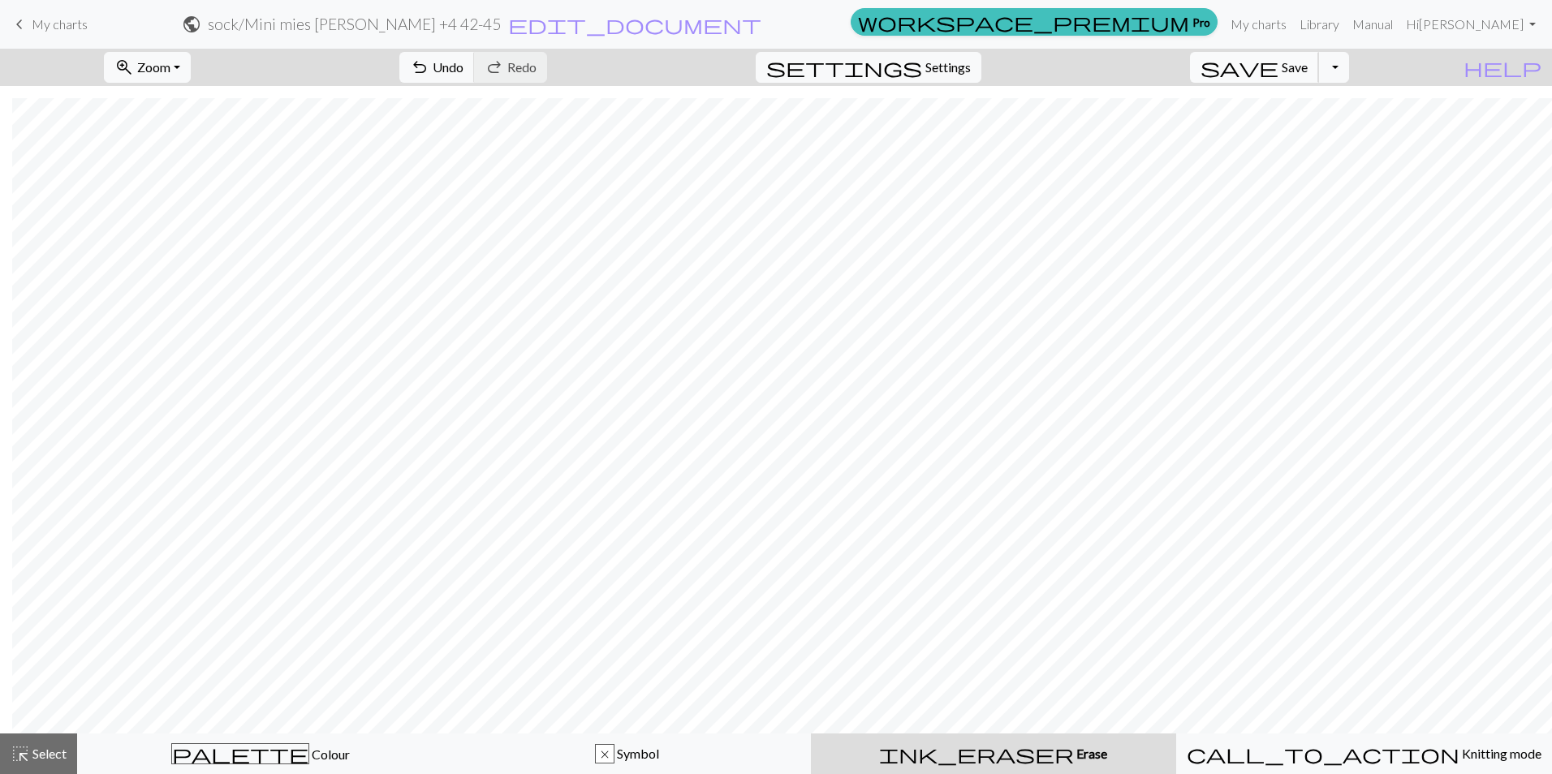
click at [1308, 71] on span "Save" at bounding box center [1295, 66] width 26 height 15
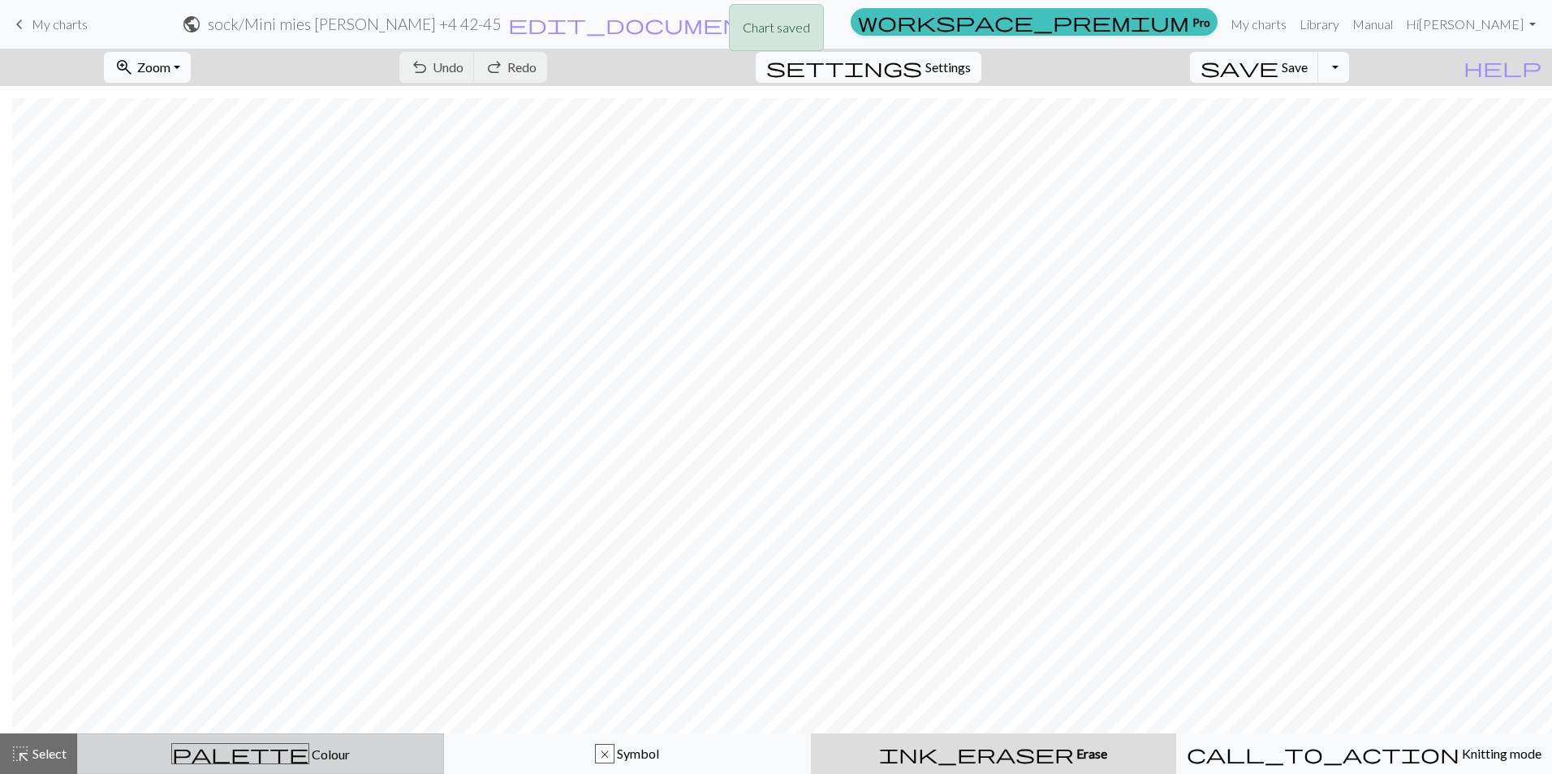
click at [181, 757] on div "palette Colour Colour" at bounding box center [261, 754] width 346 height 21
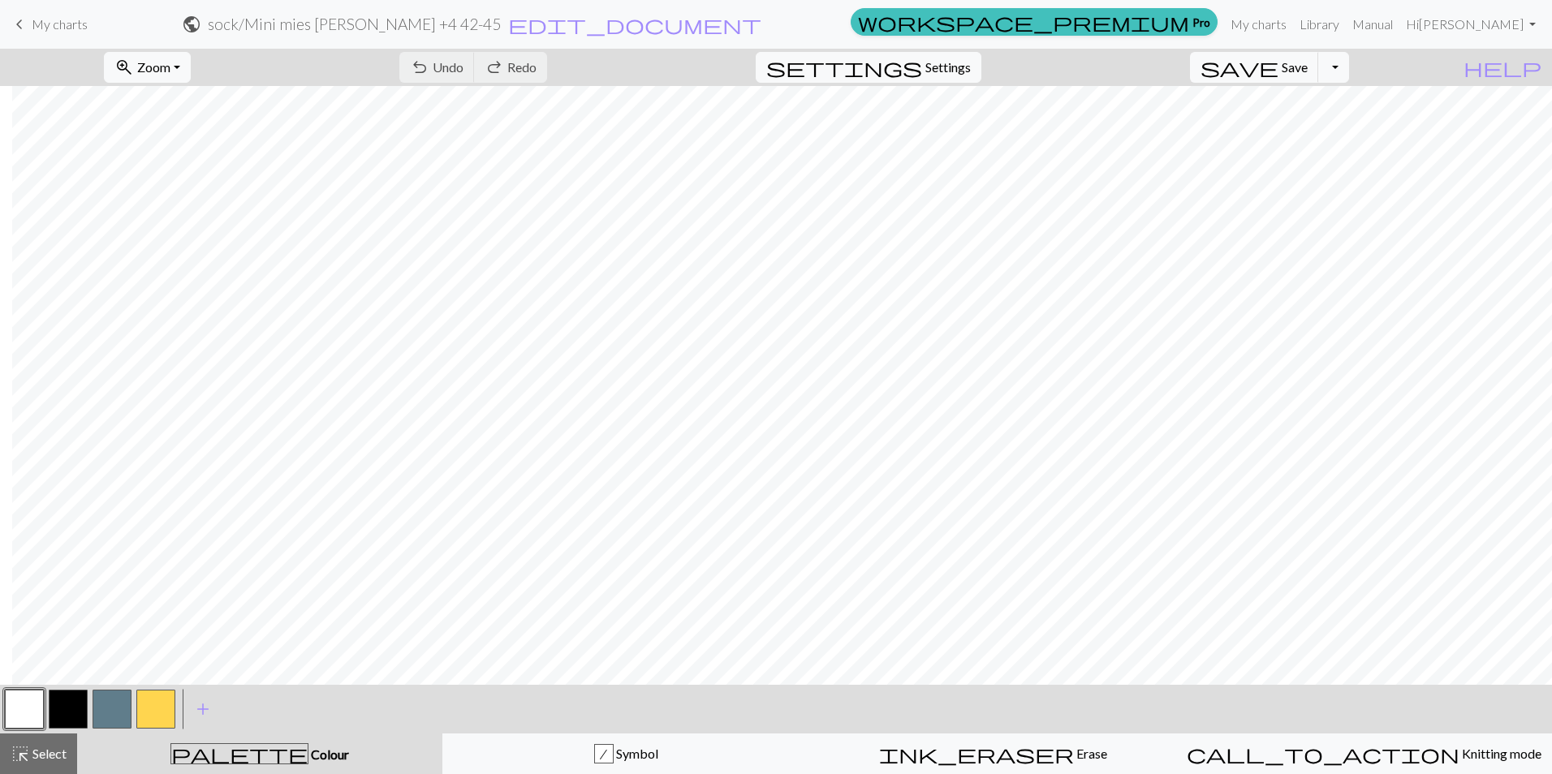
click at [28, 710] on button "button" at bounding box center [24, 709] width 39 height 39
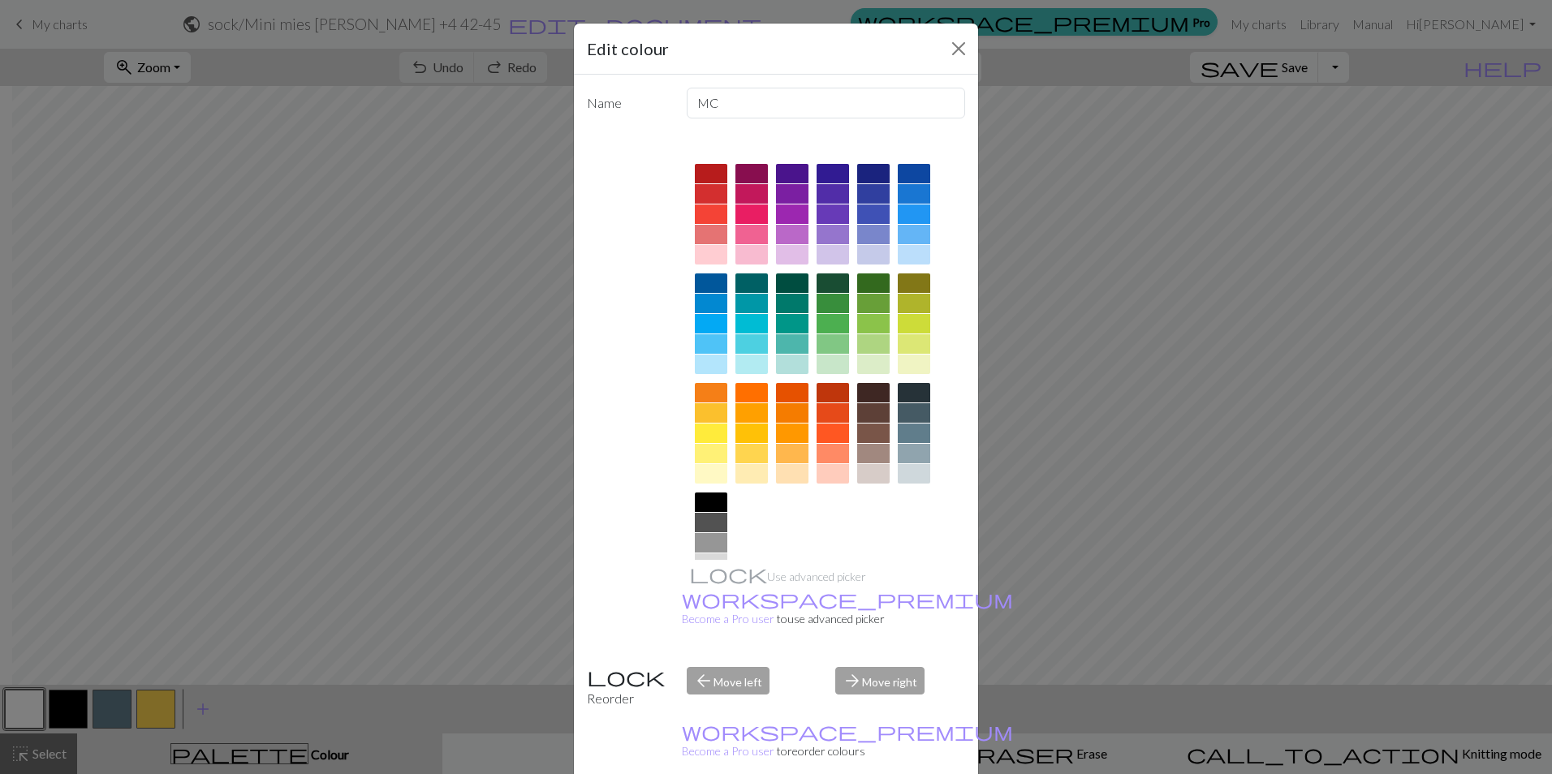
click at [908, 429] on div at bounding box center [914, 433] width 32 height 19
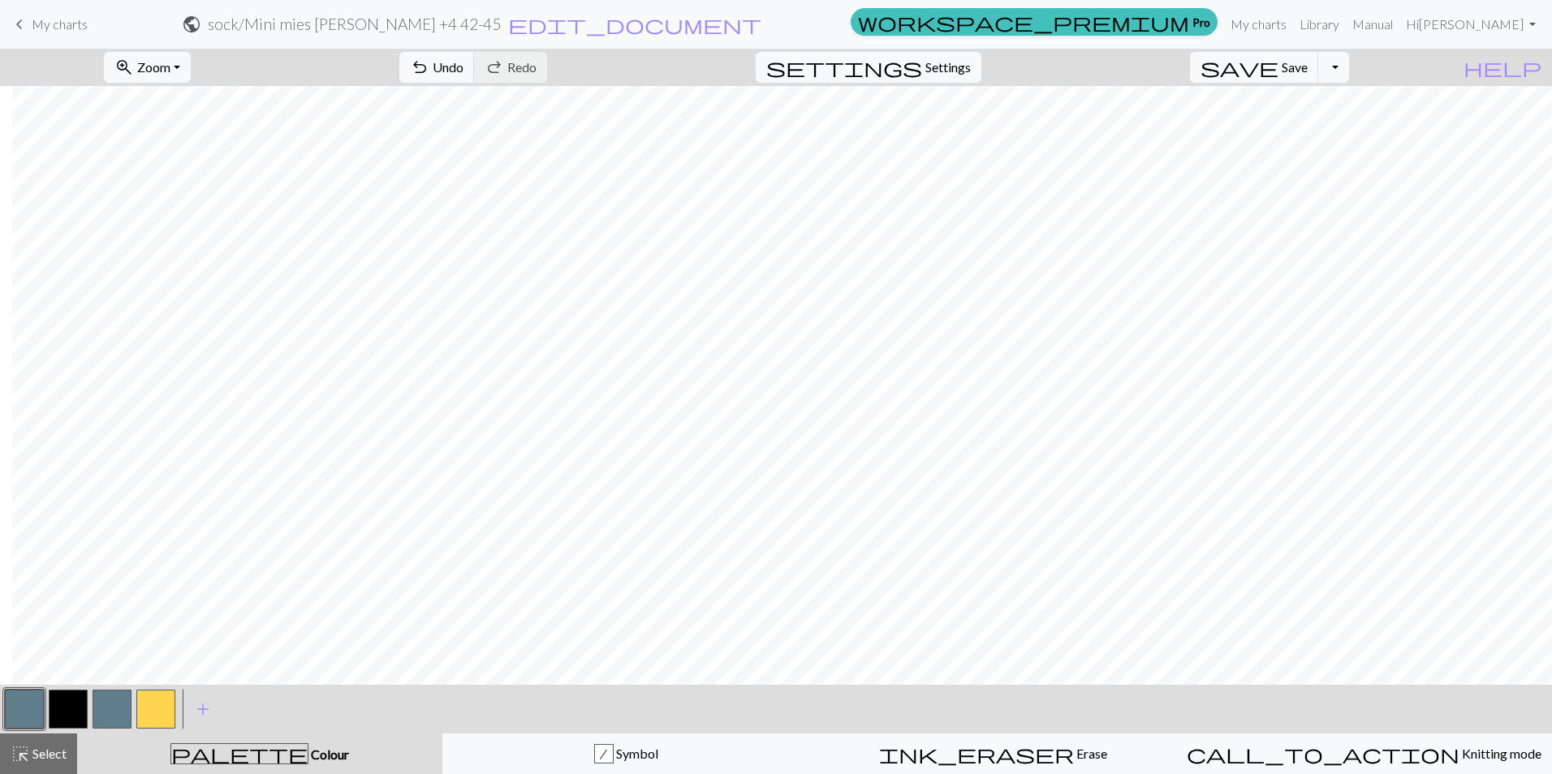
click at [124, 710] on button "button" at bounding box center [112, 709] width 39 height 39
click at [117, 716] on button "button" at bounding box center [112, 709] width 39 height 39
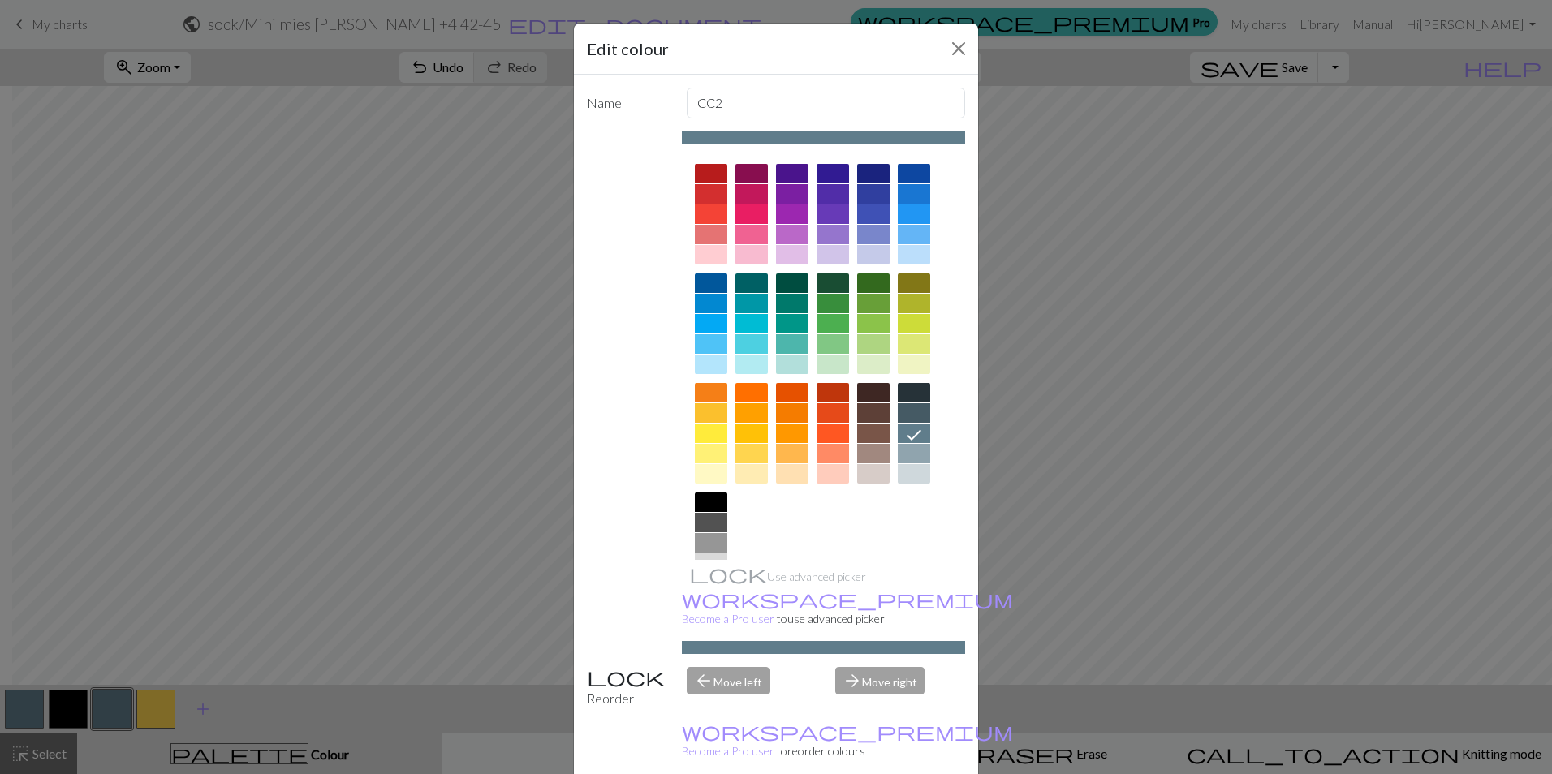
scroll to position [52, 0]
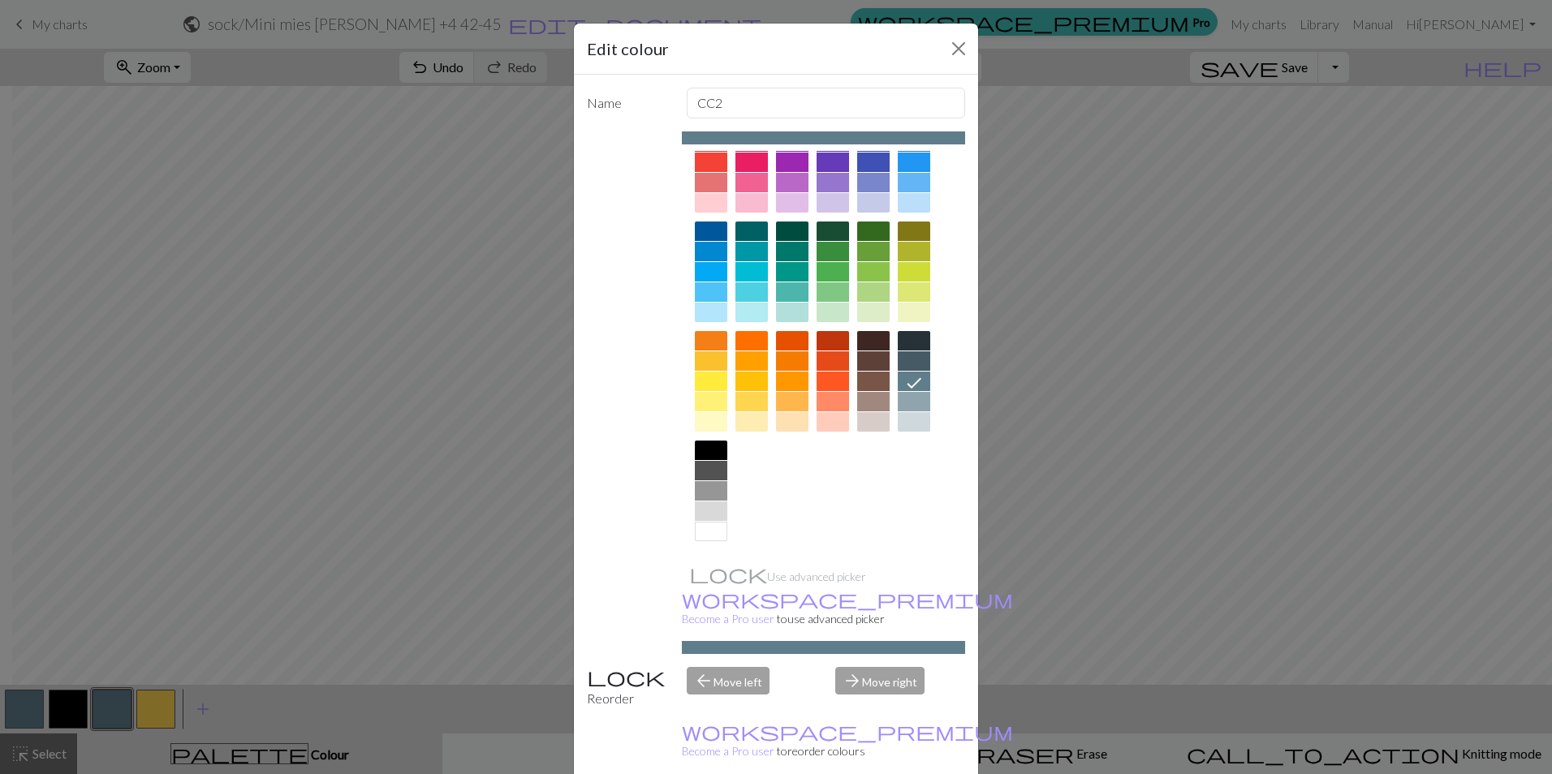
drag, startPoint x: 710, startPoint y: 529, endPoint x: 728, endPoint y: 553, distance: 30.0
click at [710, 529] on div at bounding box center [711, 531] width 32 height 19
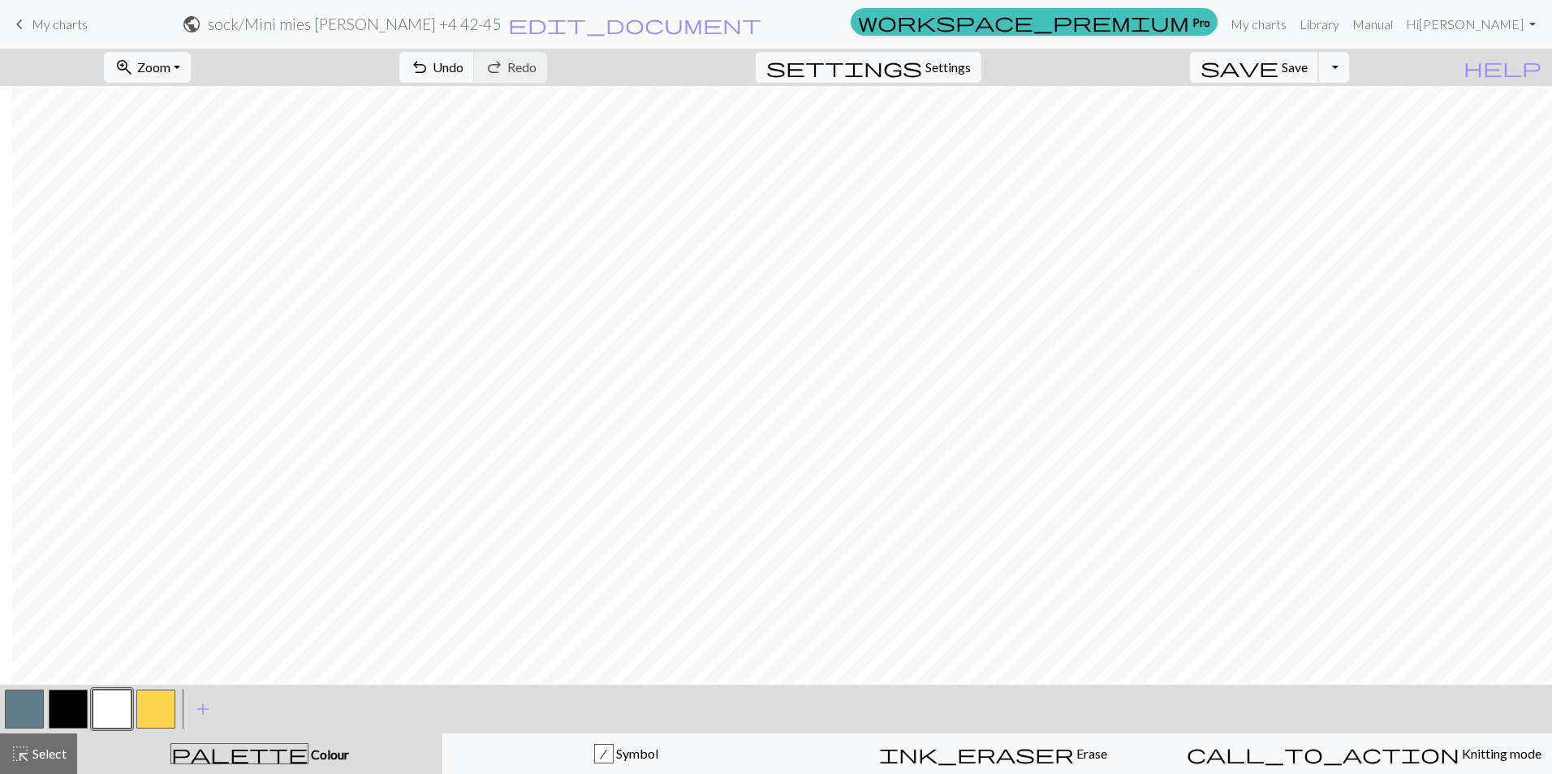
drag, startPoint x: 1306, startPoint y: 66, endPoint x: 1208, endPoint y: 66, distance: 98.2
click at [1306, 66] on button "save Save Save" at bounding box center [1254, 67] width 129 height 31
click at [191, 66] on button "zoom_in Zoom Zoom" at bounding box center [147, 67] width 87 height 31
click at [167, 188] on button "50%" at bounding box center [169, 195] width 128 height 26
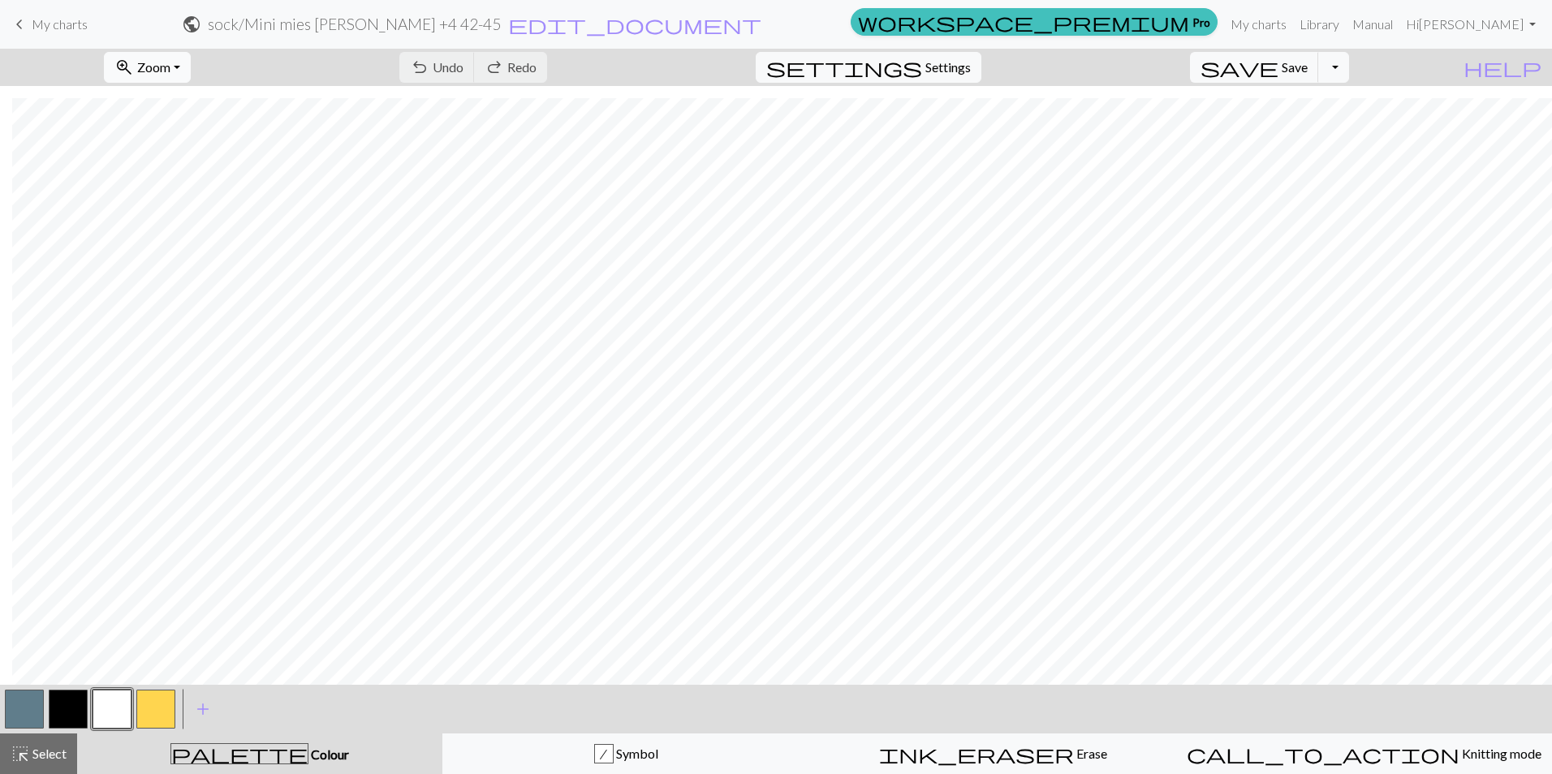
click at [191, 67] on button "zoom_in Zoom Zoom" at bounding box center [147, 67] width 87 height 31
click at [185, 219] on button "100%" at bounding box center [169, 221] width 128 height 26
click at [125, 718] on button "button" at bounding box center [112, 709] width 39 height 39
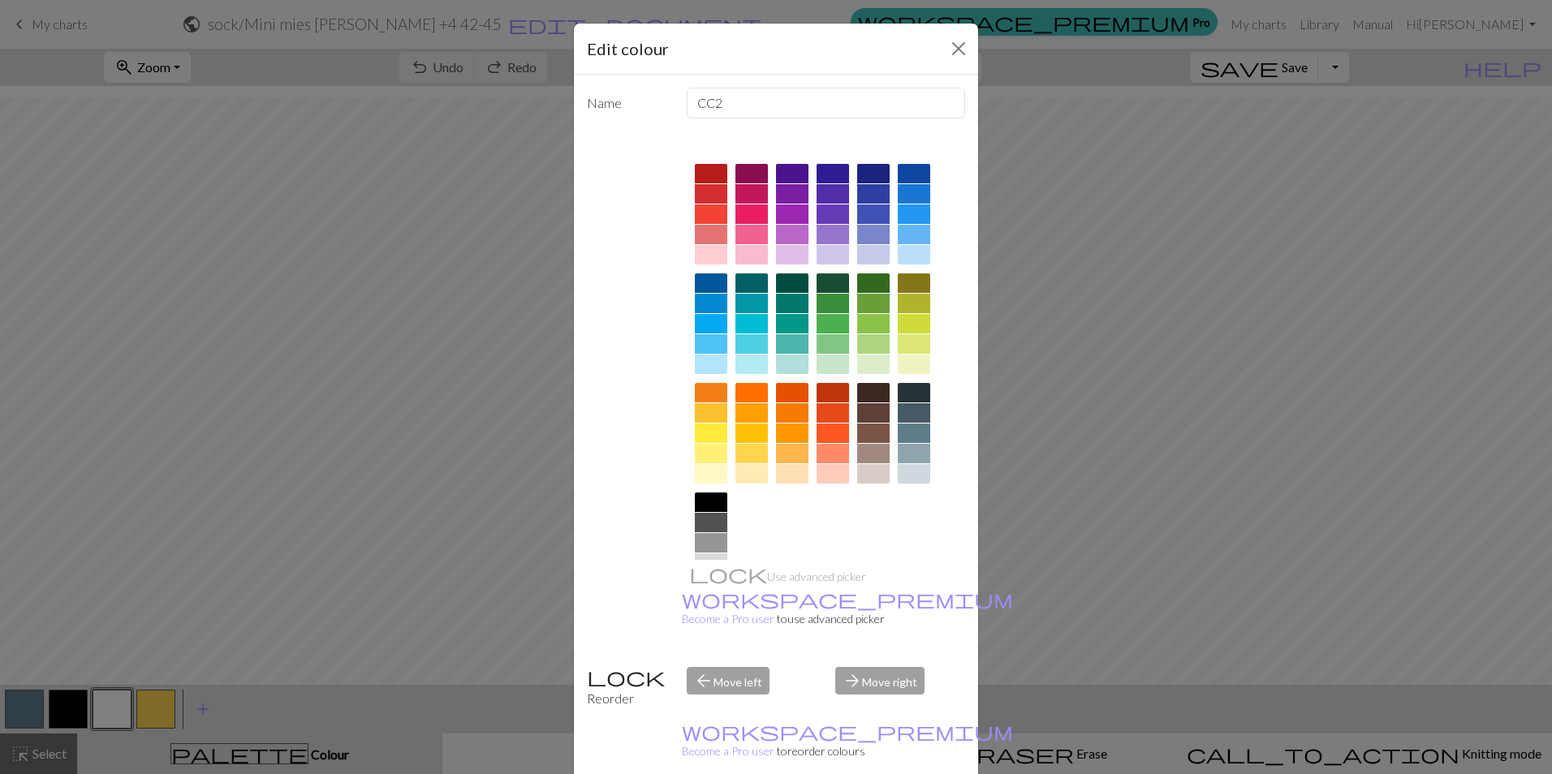
click at [199, 573] on div "Edit colour Name CC2 Use advanced picker workspace_premium Become a Pro user to…" at bounding box center [776, 387] width 1552 height 774
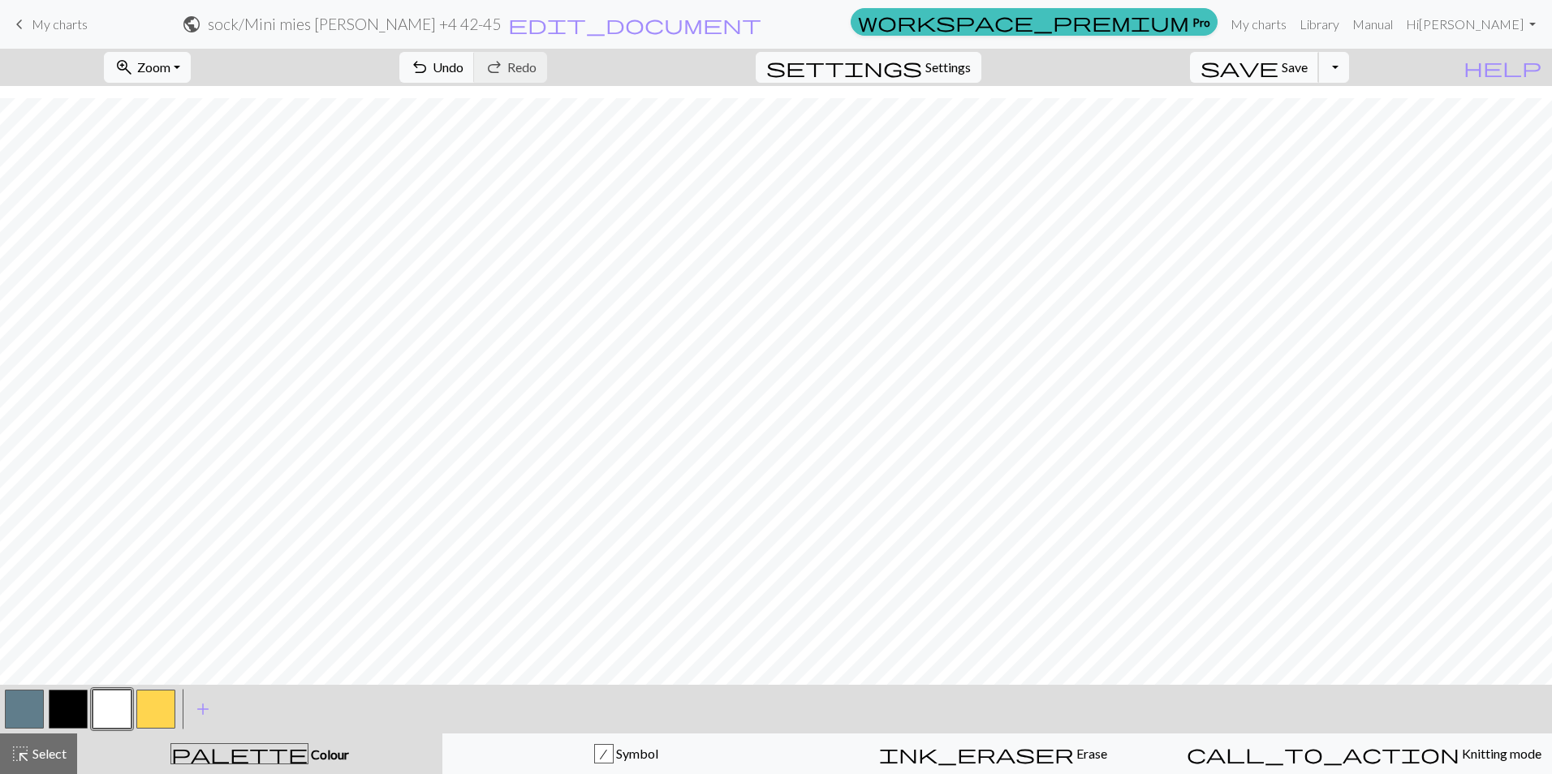
click at [1308, 67] on span "Save" at bounding box center [1295, 66] width 26 height 15
click at [211, 63] on div "Chart saved" at bounding box center [776, 32] width 1552 height 64
click at [191, 70] on button "zoom_in Zoom Zoom" at bounding box center [147, 67] width 87 height 31
click at [192, 184] on button "50%" at bounding box center [169, 195] width 128 height 26
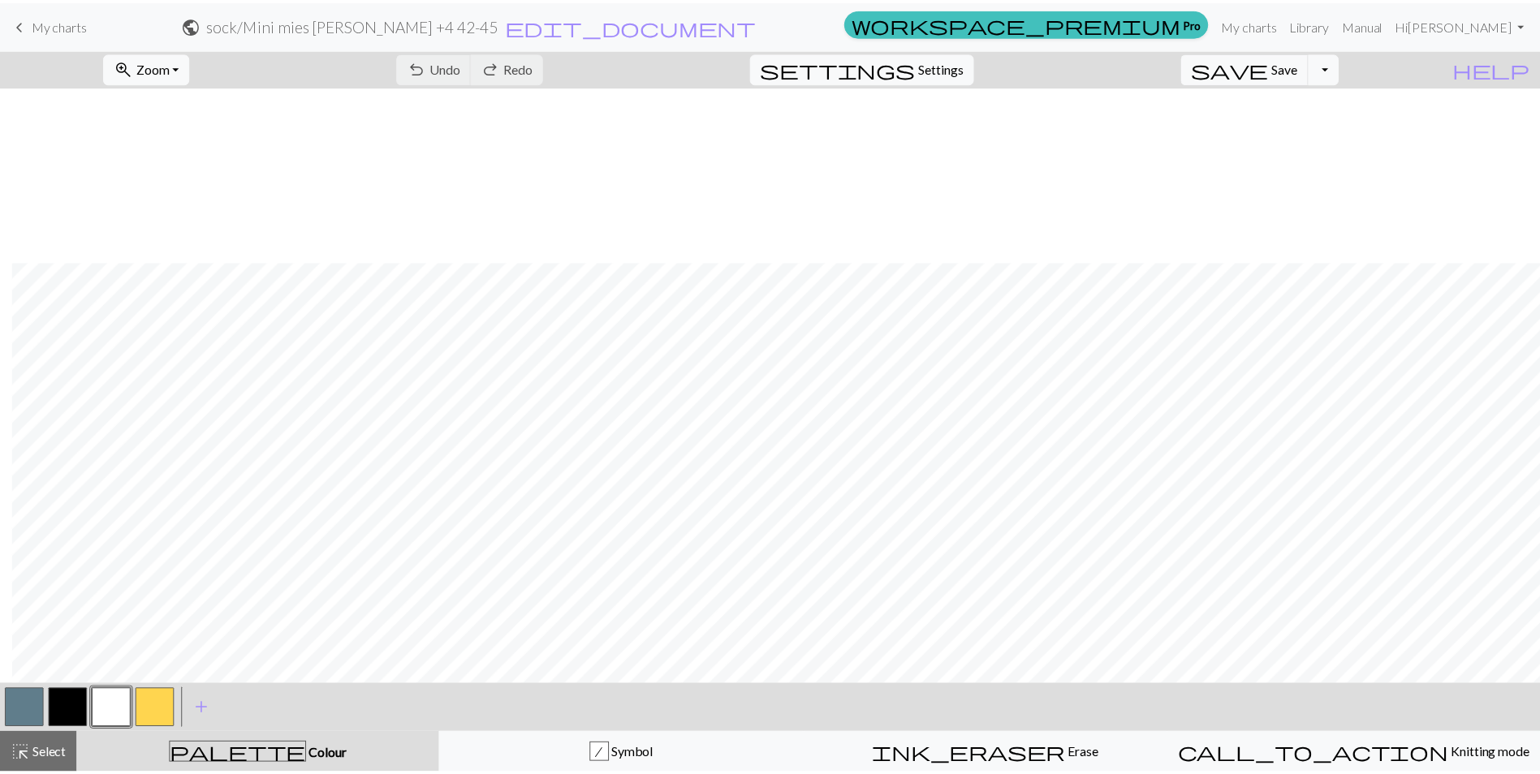
scroll to position [582, 12]
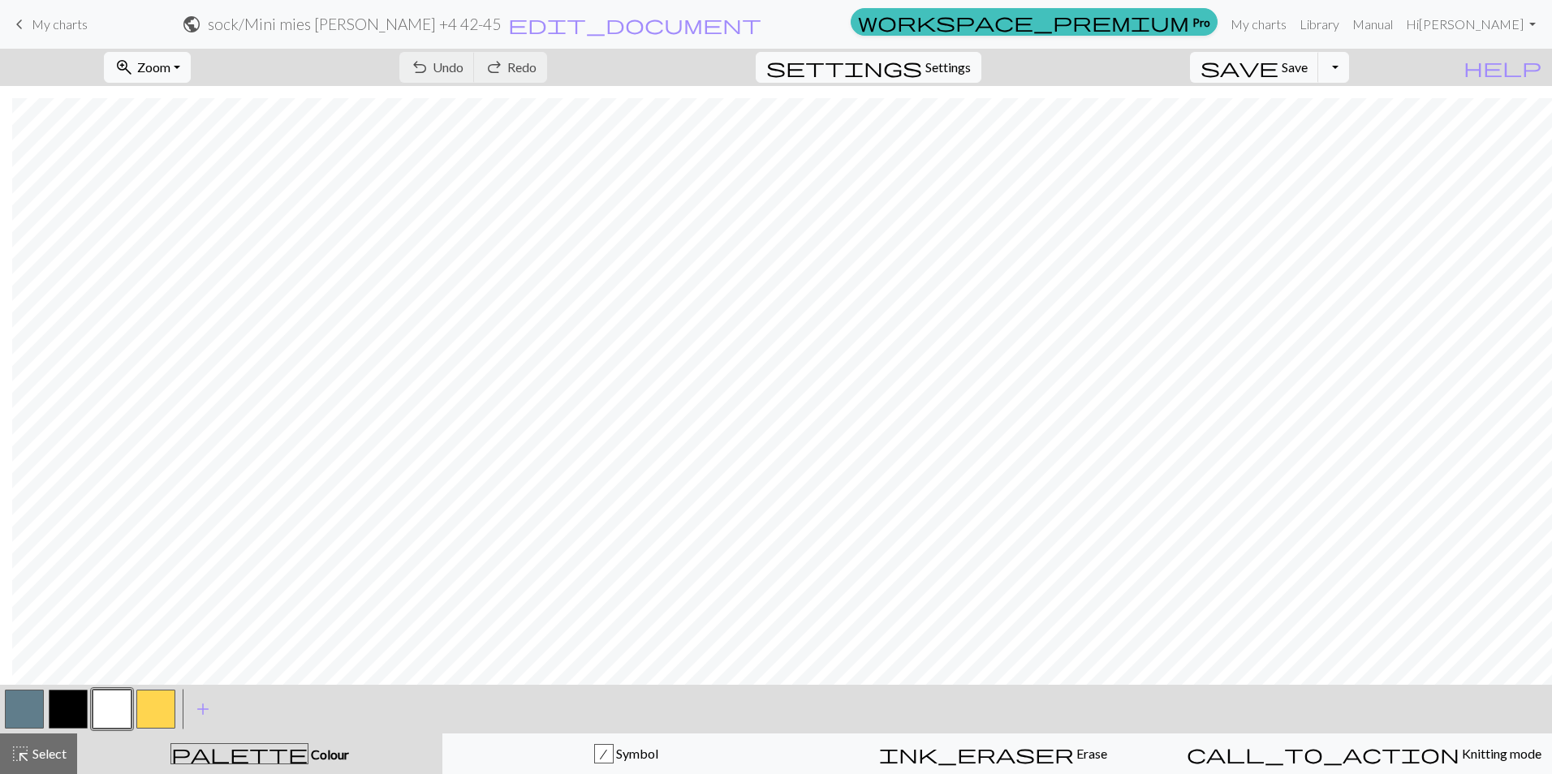
click at [70, 21] on span "My charts" at bounding box center [60, 23] width 56 height 15
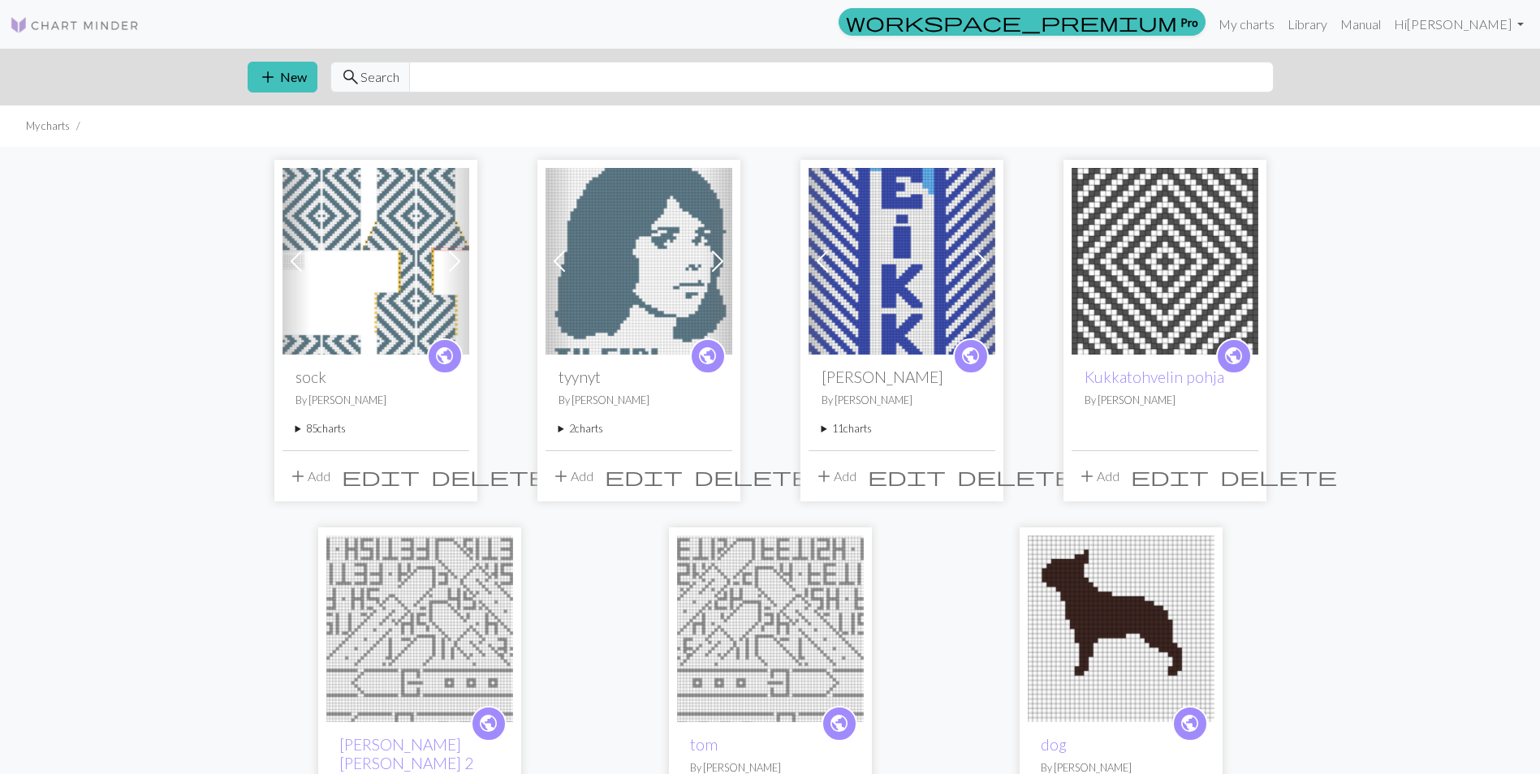
click at [313, 477] on button "add Add" at bounding box center [310, 476] width 54 height 31
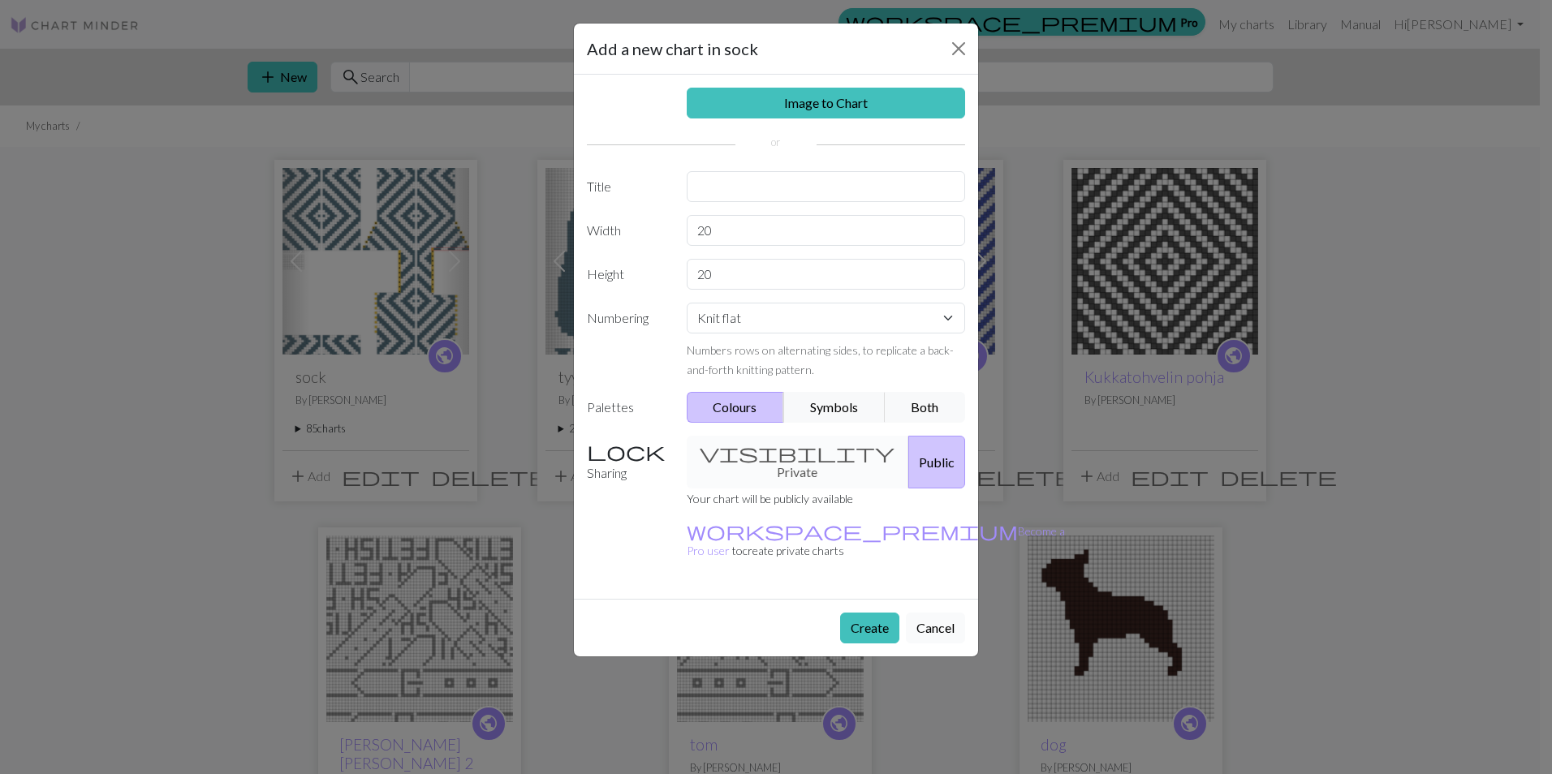
click at [956, 613] on button "Cancel" at bounding box center [935, 628] width 59 height 31
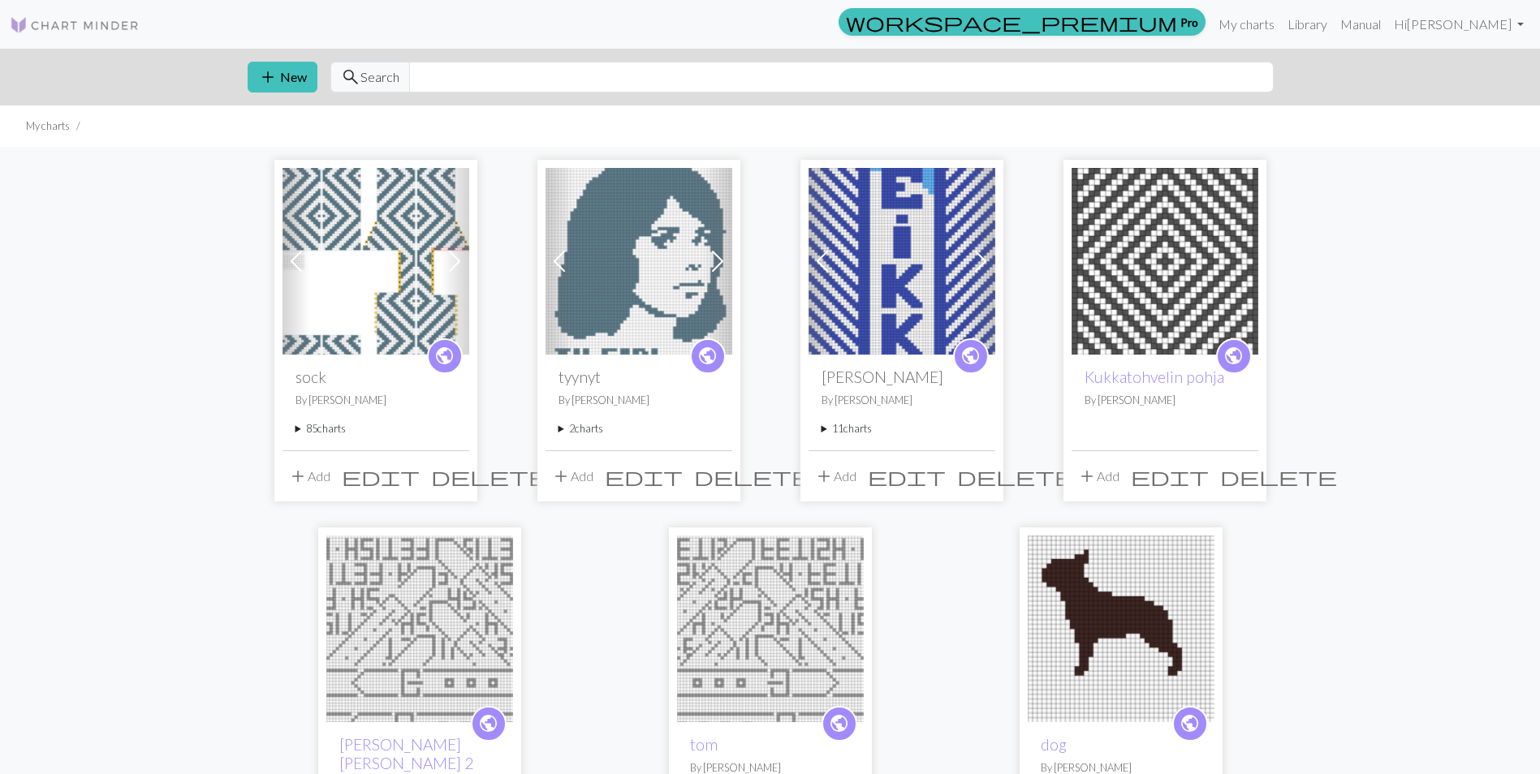
click at [304, 431] on summary "85 charts" at bounding box center [376, 428] width 161 height 15
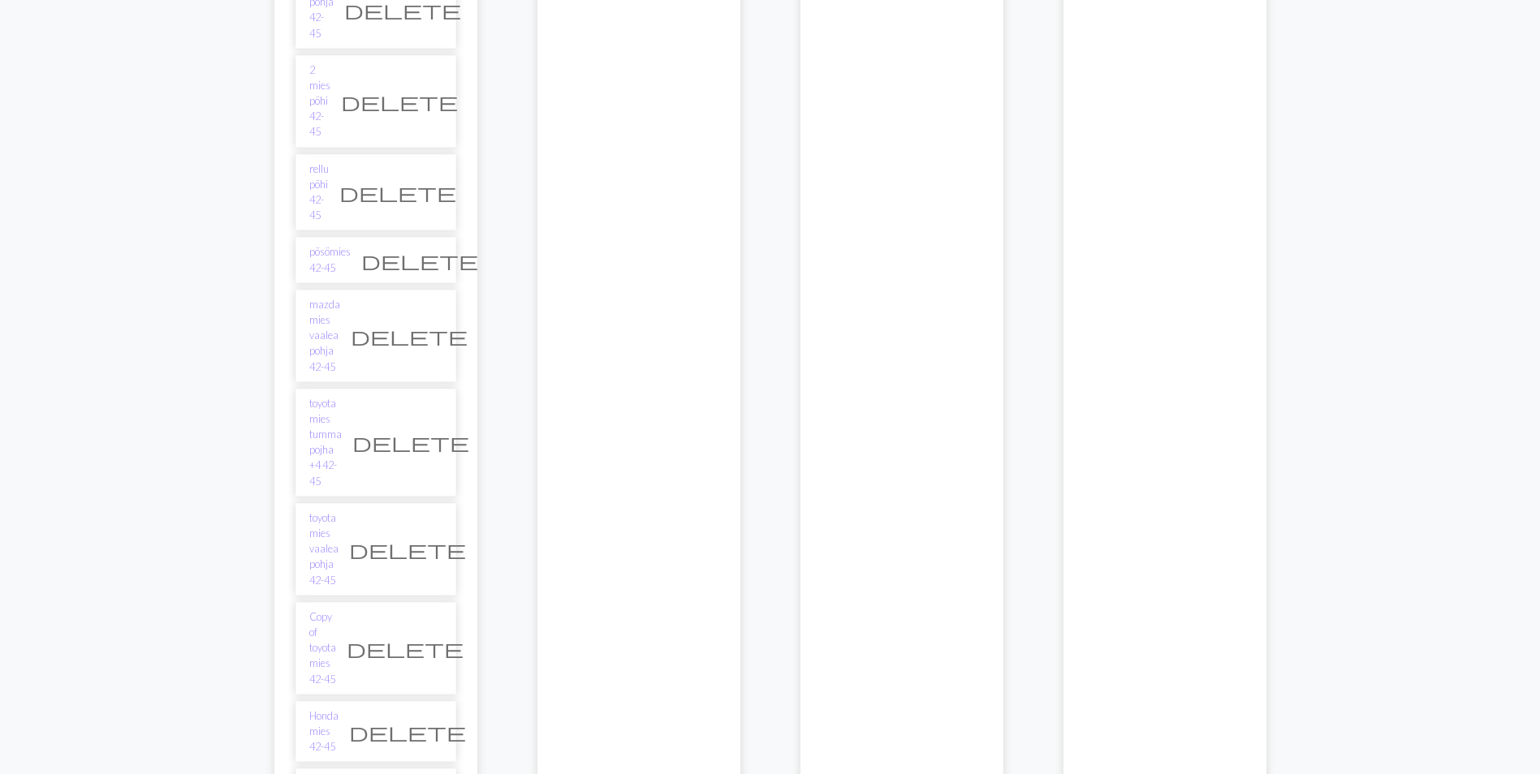
scroll to position [4790, 0]
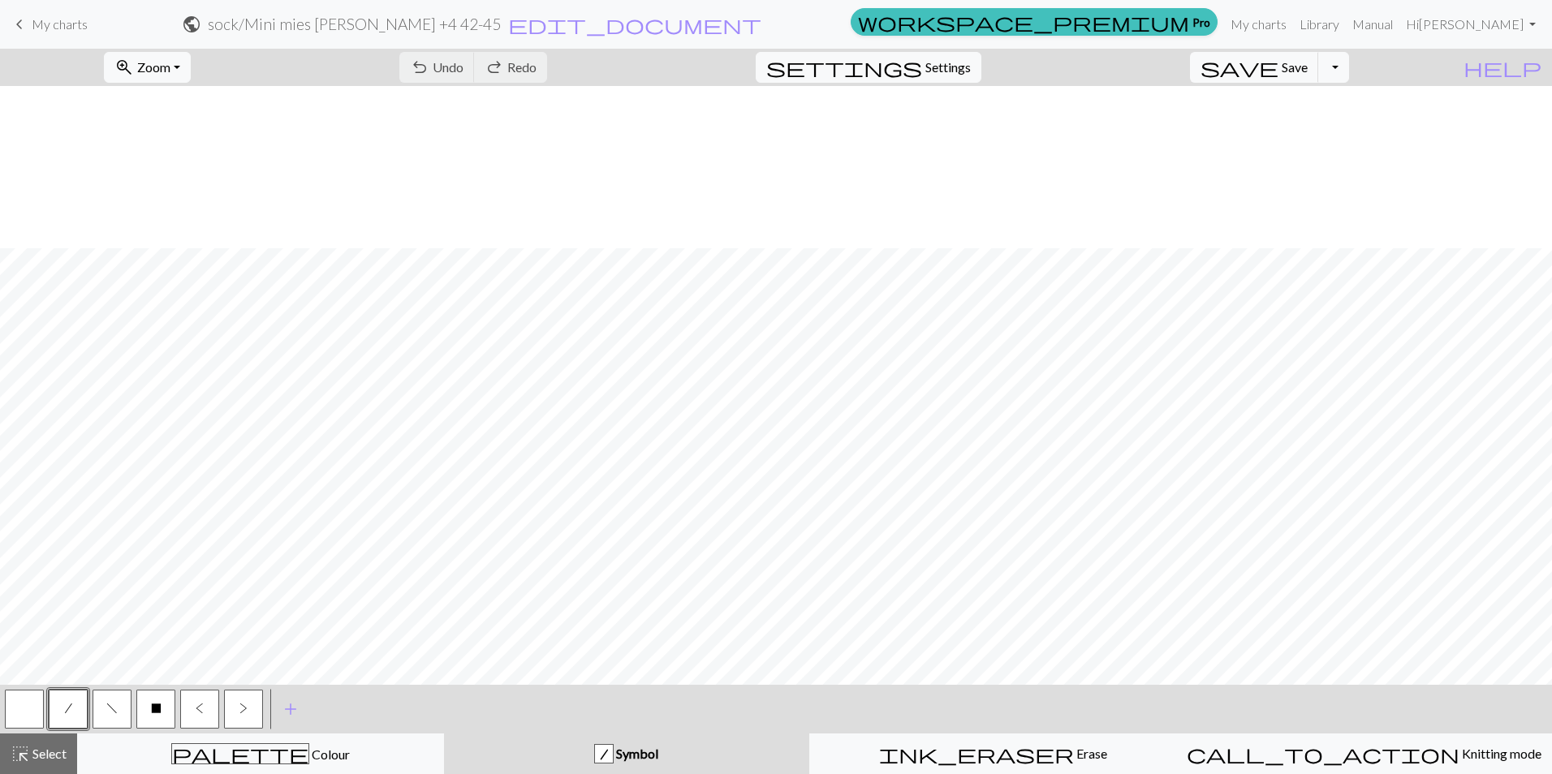
scroll to position [649, 0]
click at [141, 774] on html "keyboard_arrow_left My charts public sock / Mini mies tumma pohja +4 42-45 edit…" at bounding box center [776, 387] width 1552 height 774
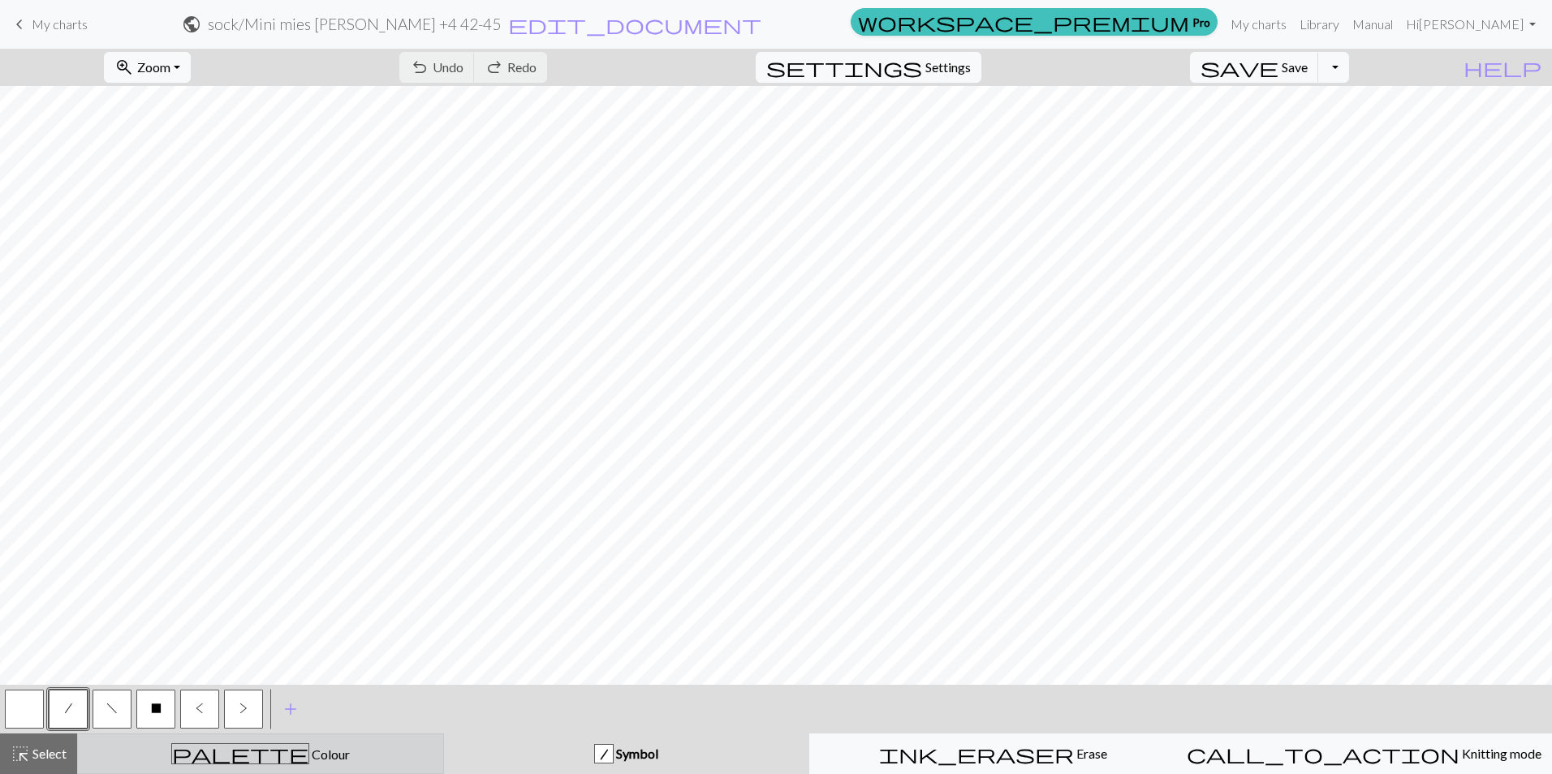
drag, startPoint x: 166, startPoint y: 763, endPoint x: 171, endPoint y: 741, distance: 22.6
click at [166, 763] on div "palette Colour Colour" at bounding box center [261, 754] width 346 height 21
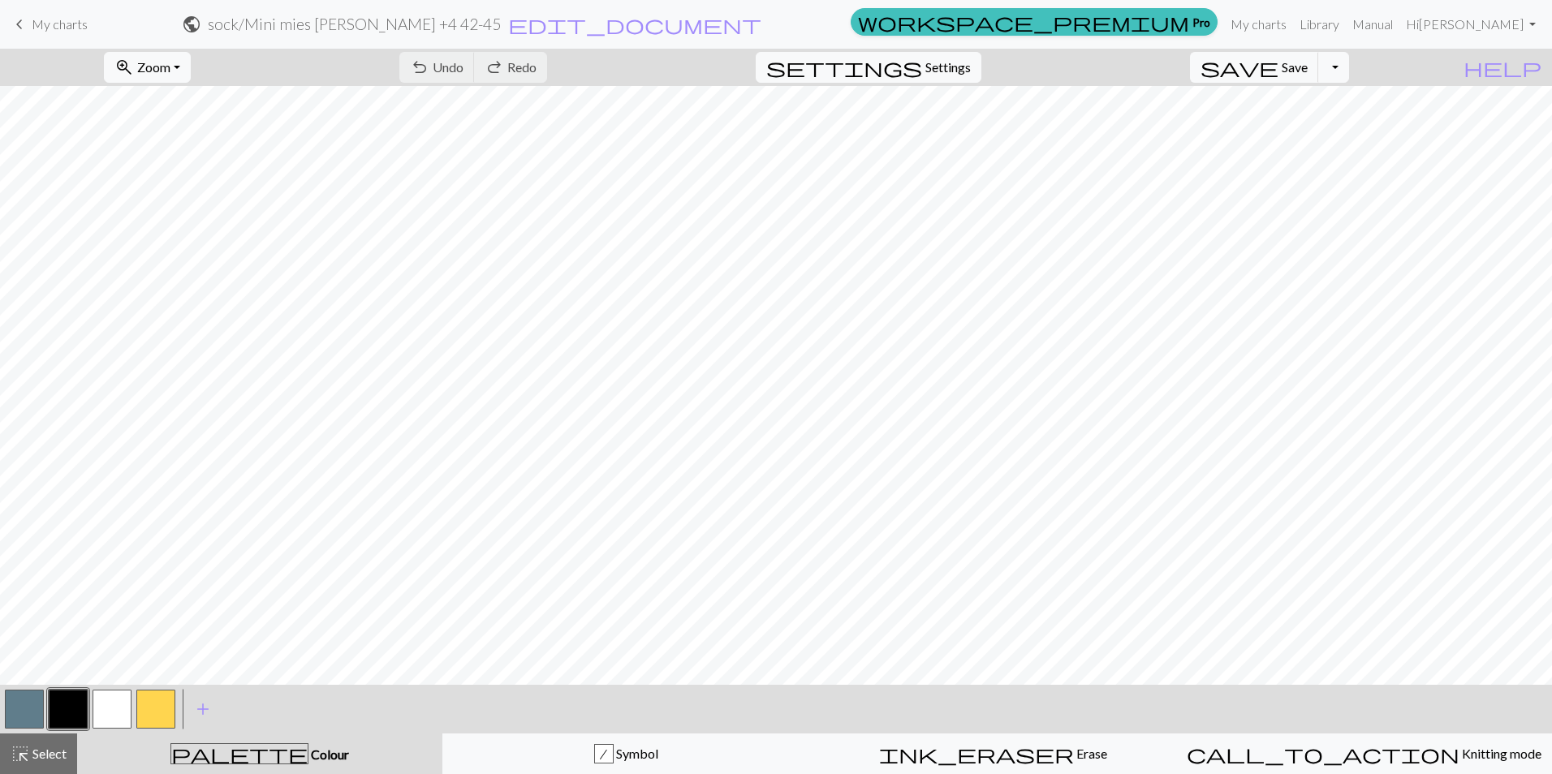
click at [29, 708] on button "button" at bounding box center [24, 709] width 39 height 39
click at [1279, 59] on span "save" at bounding box center [1240, 67] width 78 height 23
click at [1319, 61] on button "save Save Save" at bounding box center [1254, 67] width 129 height 31
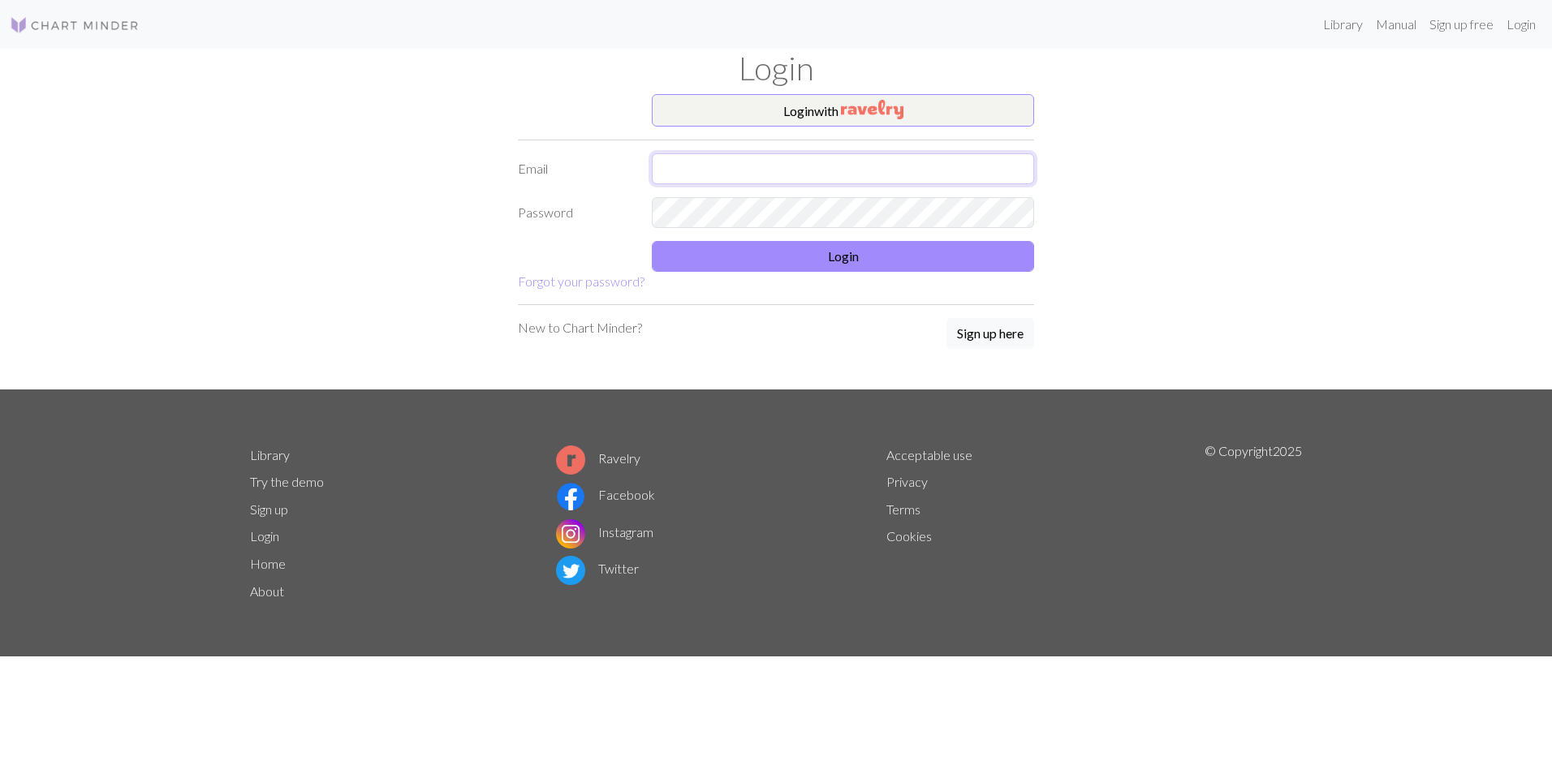
click at [783, 170] on input "text" at bounding box center [843, 168] width 382 height 31
type input "maris.rouvali@gmail.com"
click at [817, 254] on button "Login" at bounding box center [843, 256] width 382 height 31
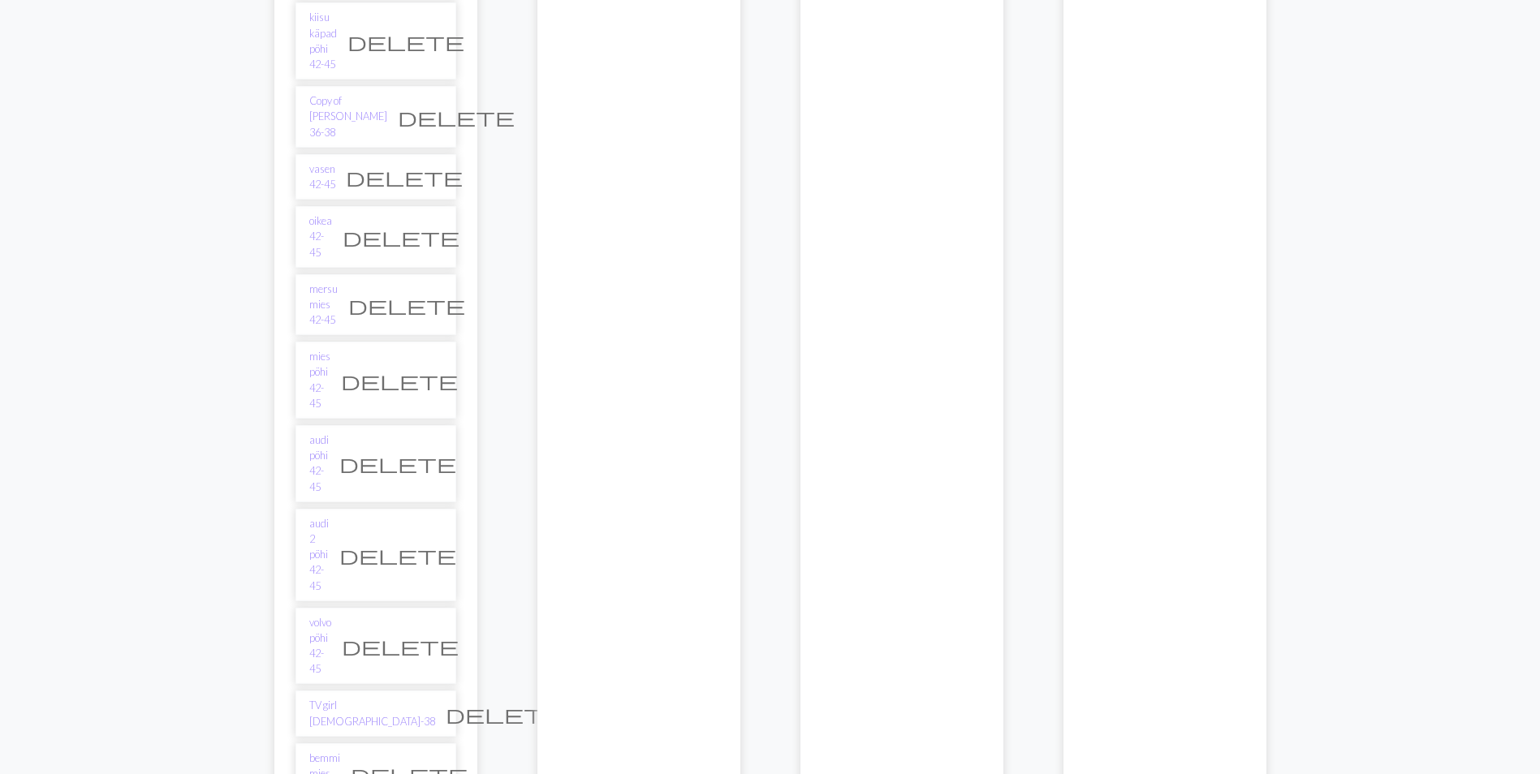
scroll to position [3548, 0]
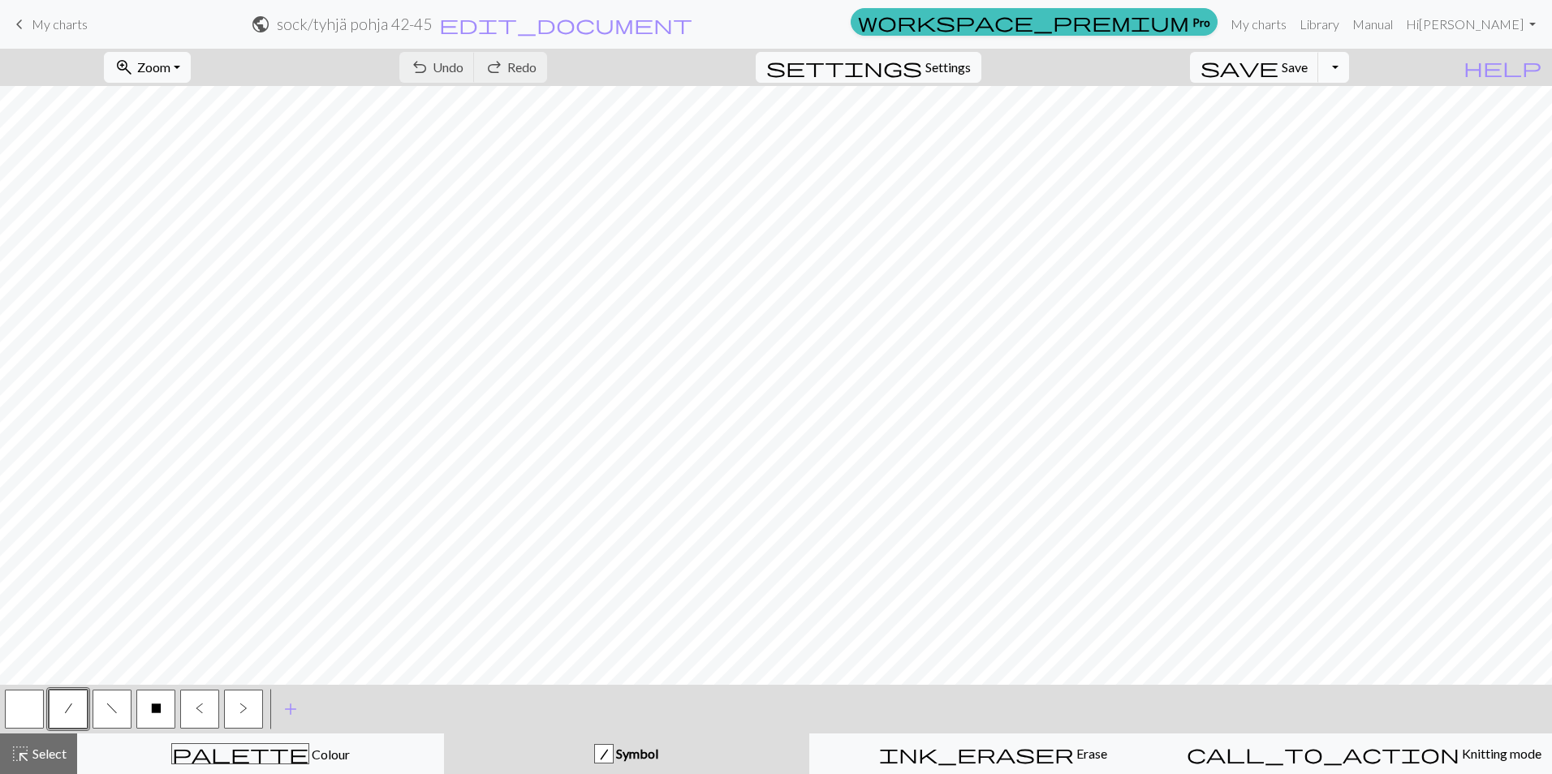
click at [1349, 74] on button "Toggle Dropdown" at bounding box center [1333, 67] width 31 height 31
click at [1331, 106] on button "file_copy Save a copy" at bounding box center [1215, 103] width 268 height 26
click at [721, 24] on span "edit_document" at bounding box center [594, 24] width 253 height 23
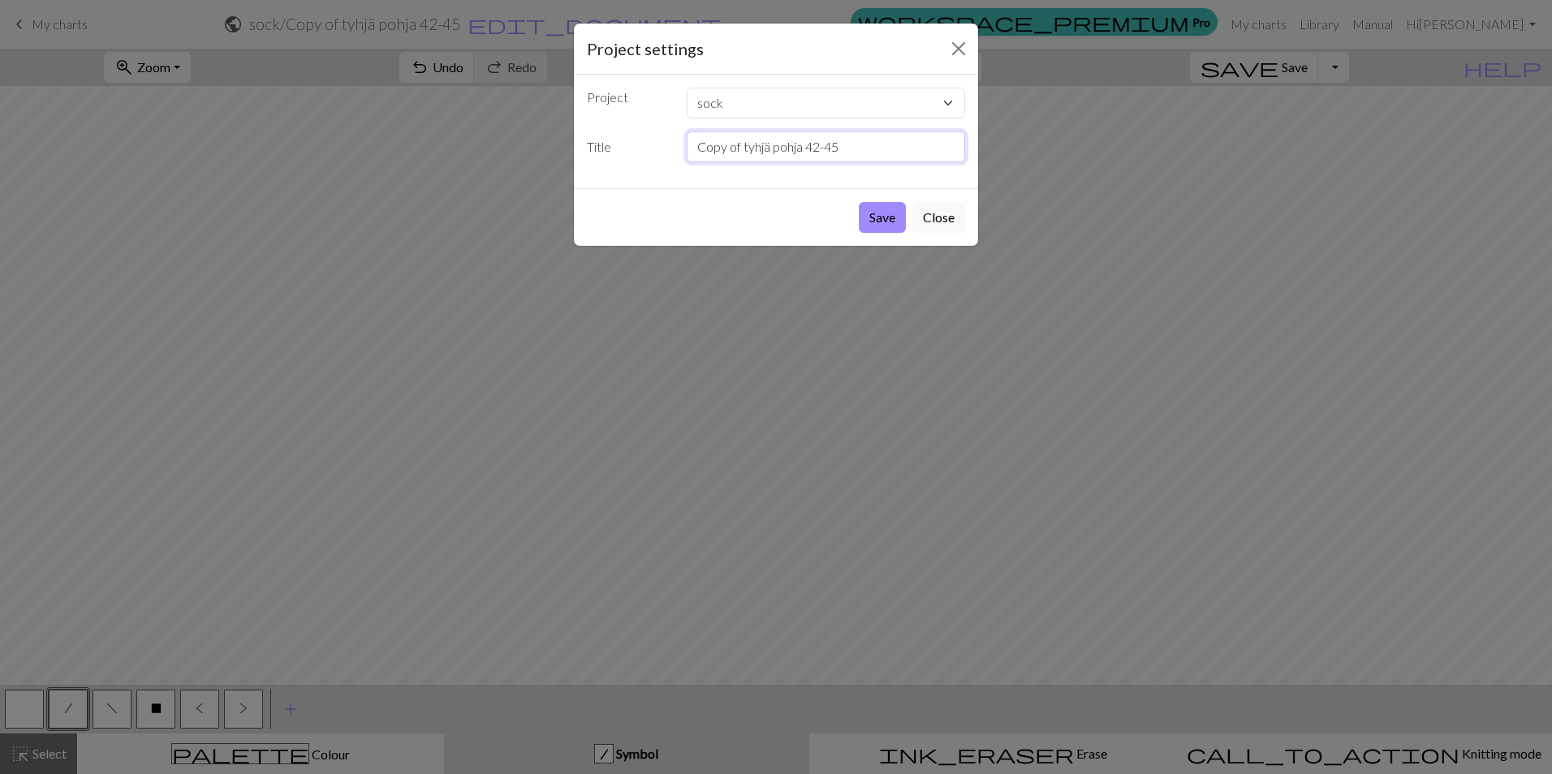
drag, startPoint x: 770, startPoint y: 146, endPoint x: 697, endPoint y: 153, distance: 72.5
click at [697, 153] on input "Copy of tyhjä pohja 42-45" at bounding box center [826, 147] width 279 height 31
type input "Ooppeli mies pohja 42-45"
click at [879, 216] on button "Save" at bounding box center [882, 217] width 47 height 31
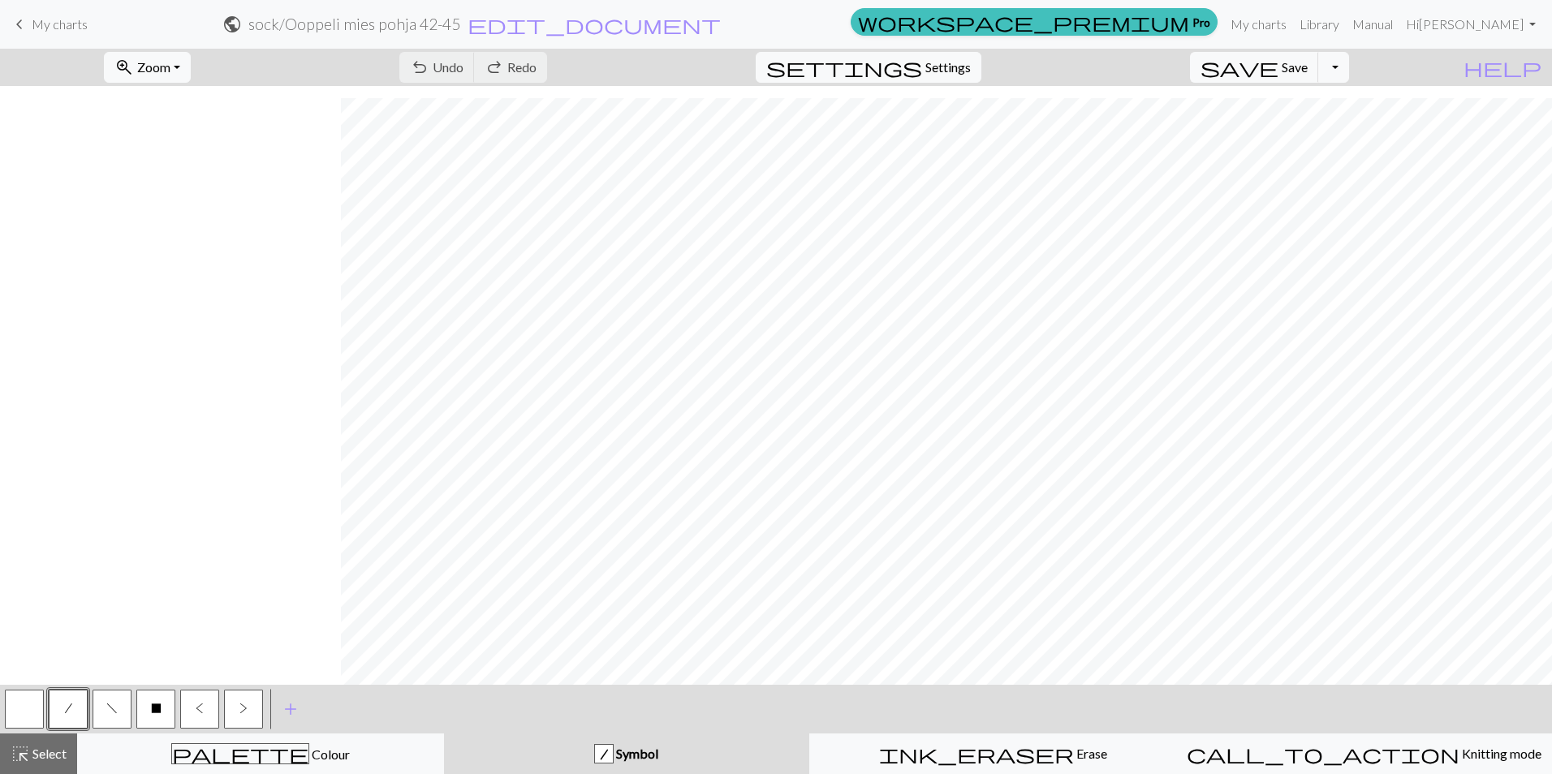
scroll to position [1646, 341]
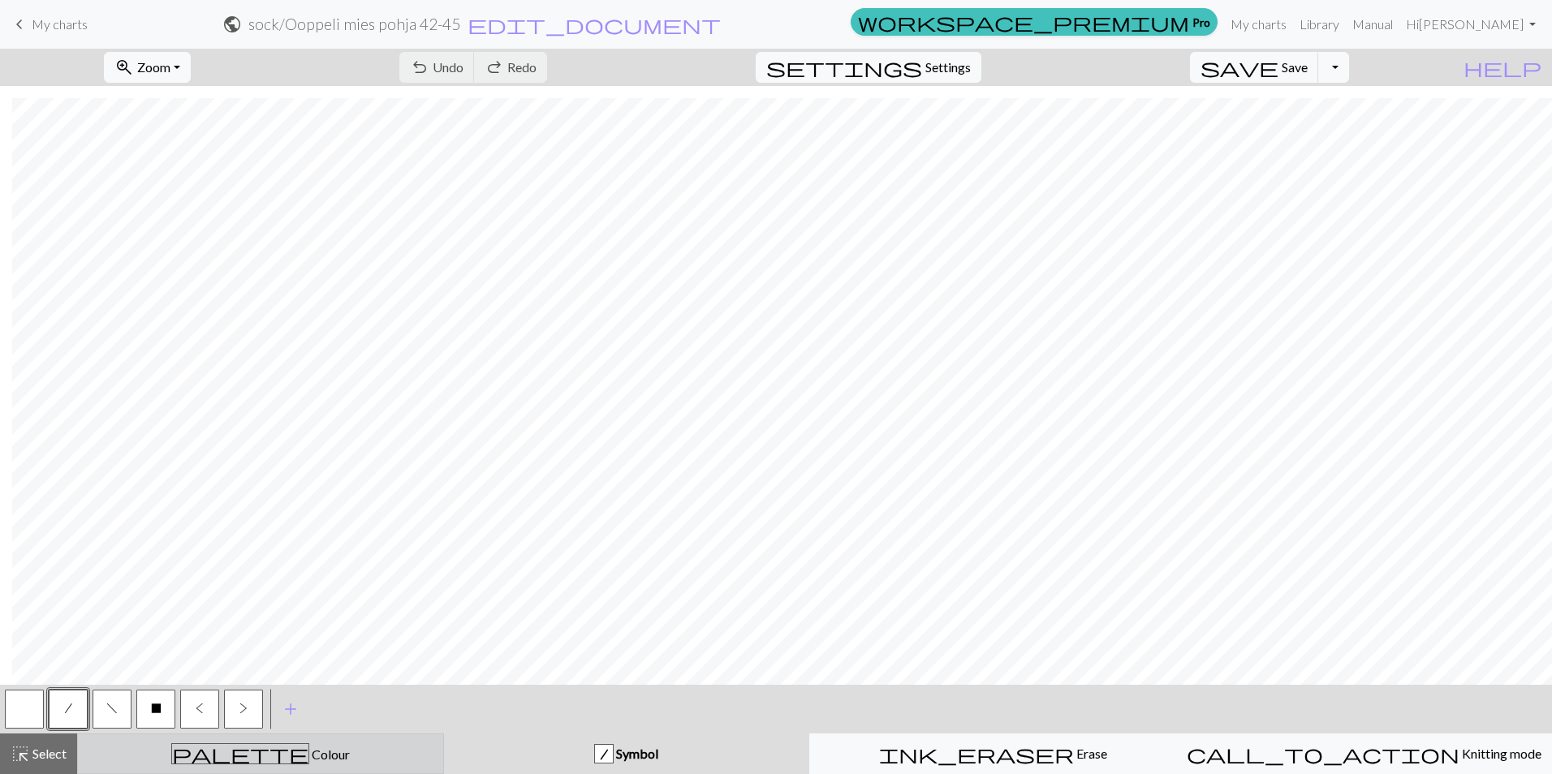
click at [293, 773] on button "palette Colour Colour" at bounding box center [260, 754] width 367 height 41
